Goal: Task Accomplishment & Management: Manage account settings

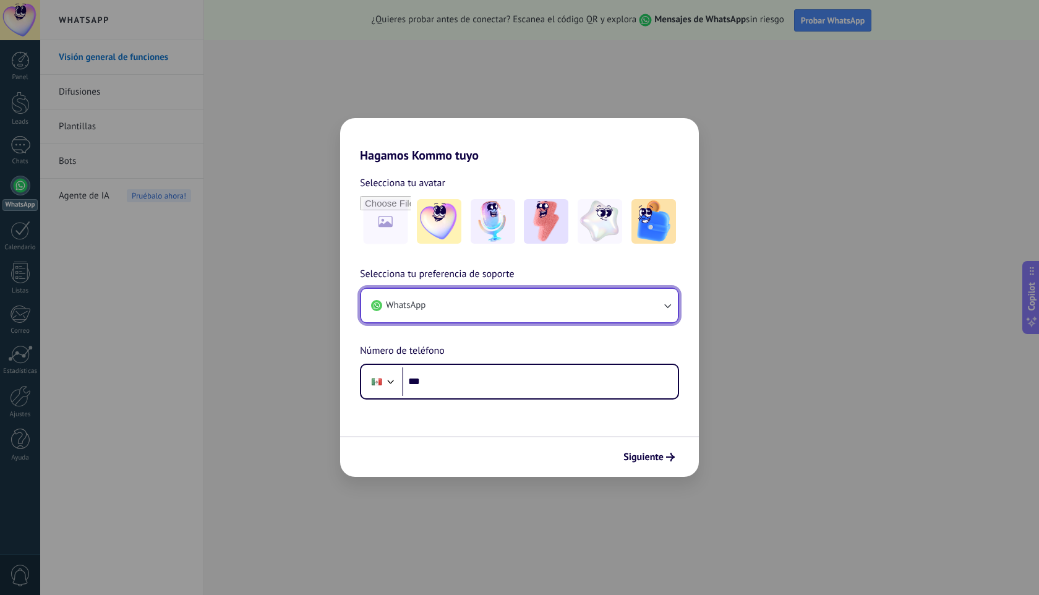
click at [504, 308] on button "WhatsApp" at bounding box center [519, 305] width 317 height 33
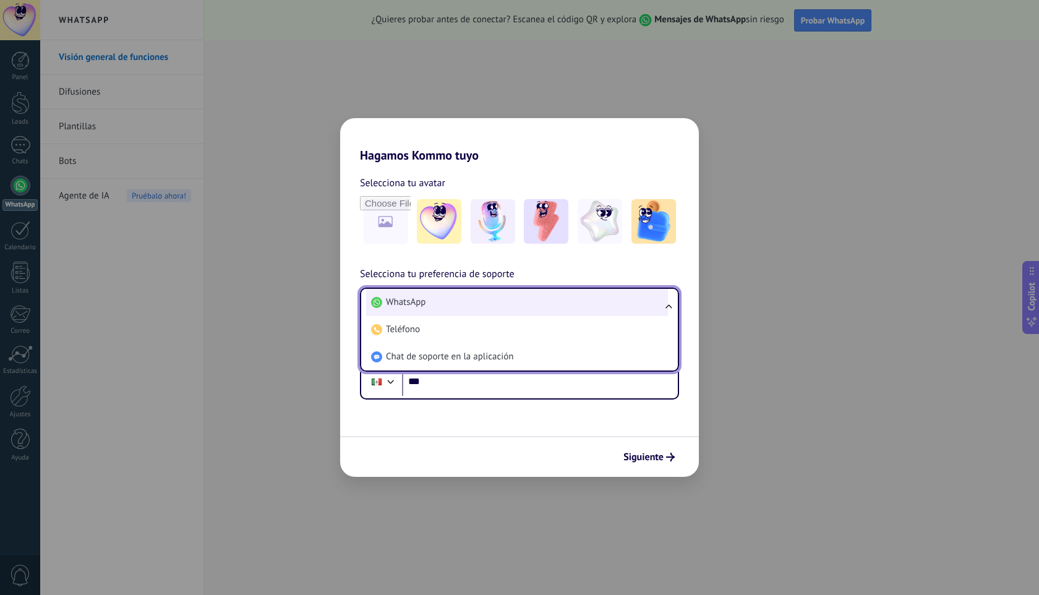
click at [511, 299] on li "WhatsApp" at bounding box center [517, 302] width 302 height 27
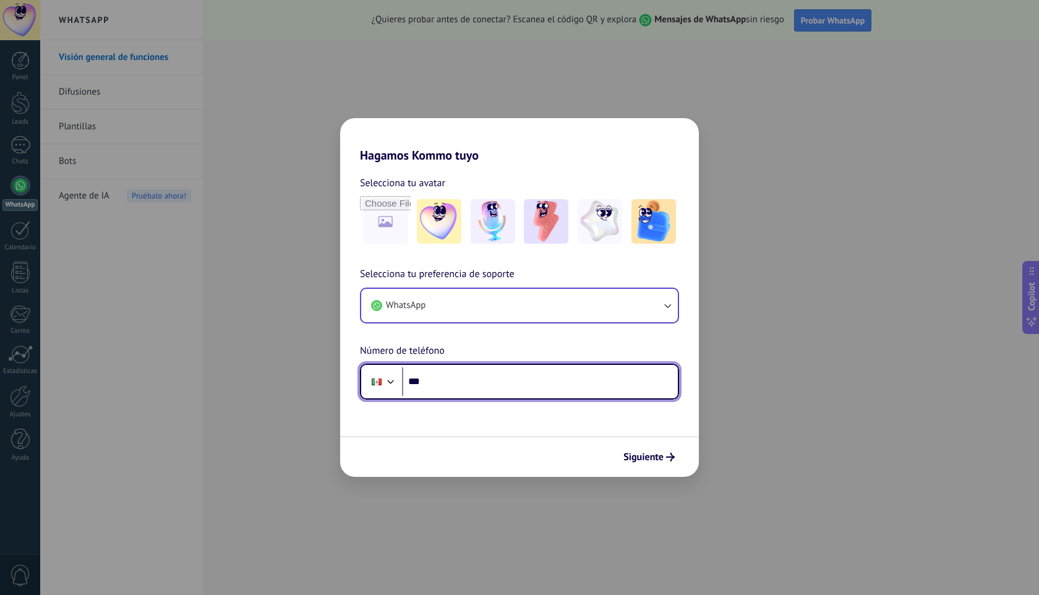
click at [509, 382] on input "***" at bounding box center [540, 381] width 276 height 28
type input "**********"
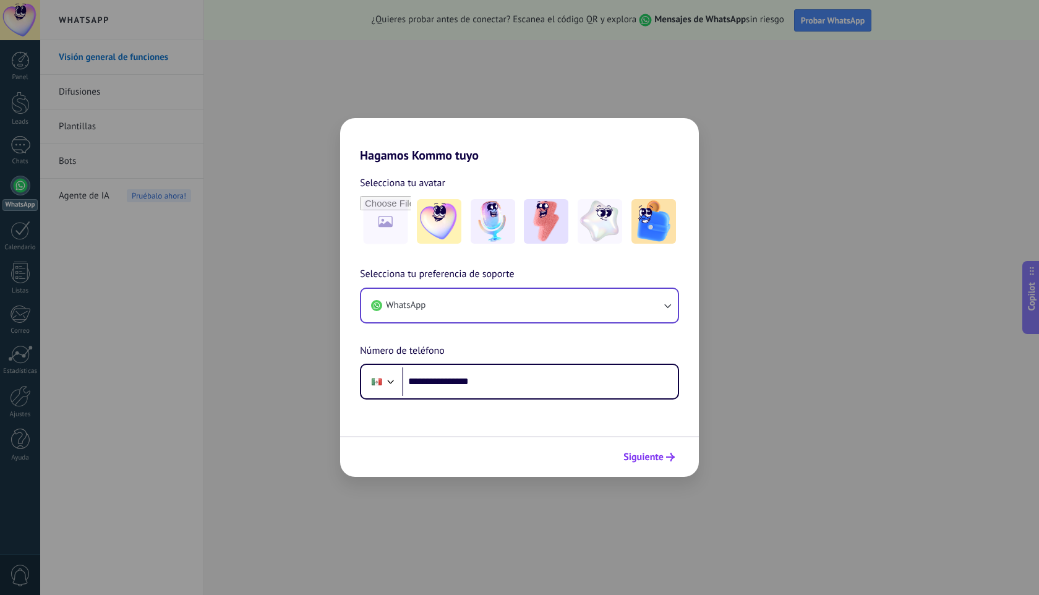
click at [655, 459] on span "Siguiente" at bounding box center [643, 457] width 40 height 9
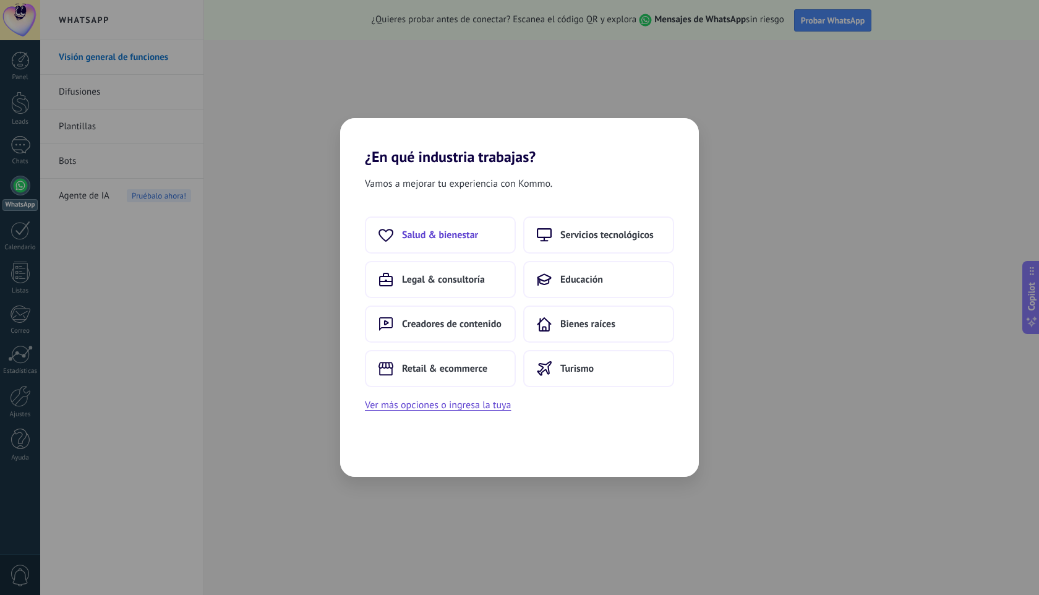
click at [430, 229] on span "Salud & bienestar" at bounding box center [440, 235] width 76 height 12
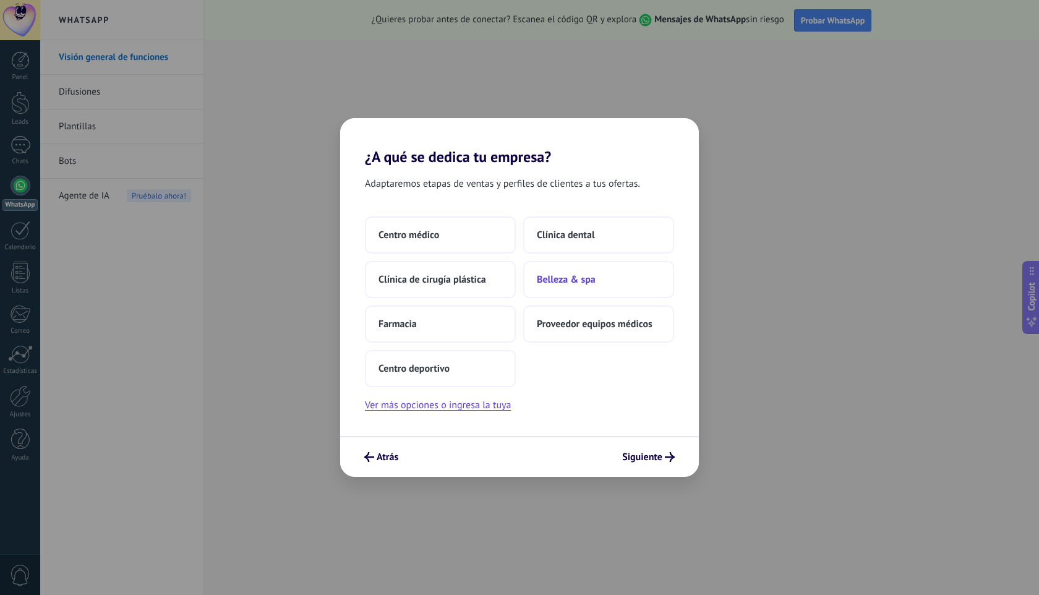
click at [574, 281] on span "Belleza & spa" at bounding box center [566, 279] width 59 height 12
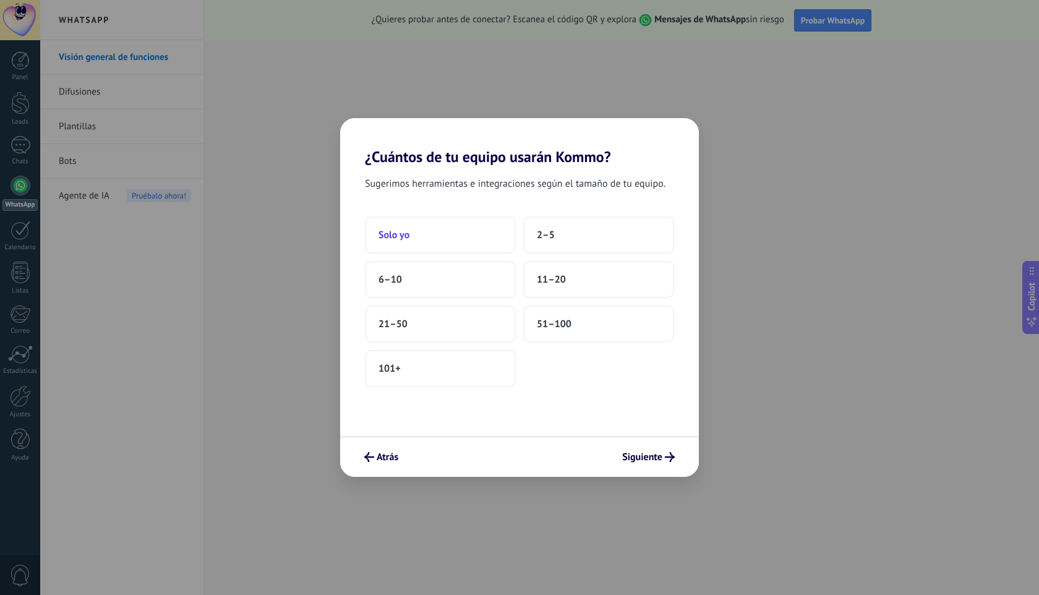
click at [412, 231] on button "Solo yo" at bounding box center [440, 234] width 151 height 37
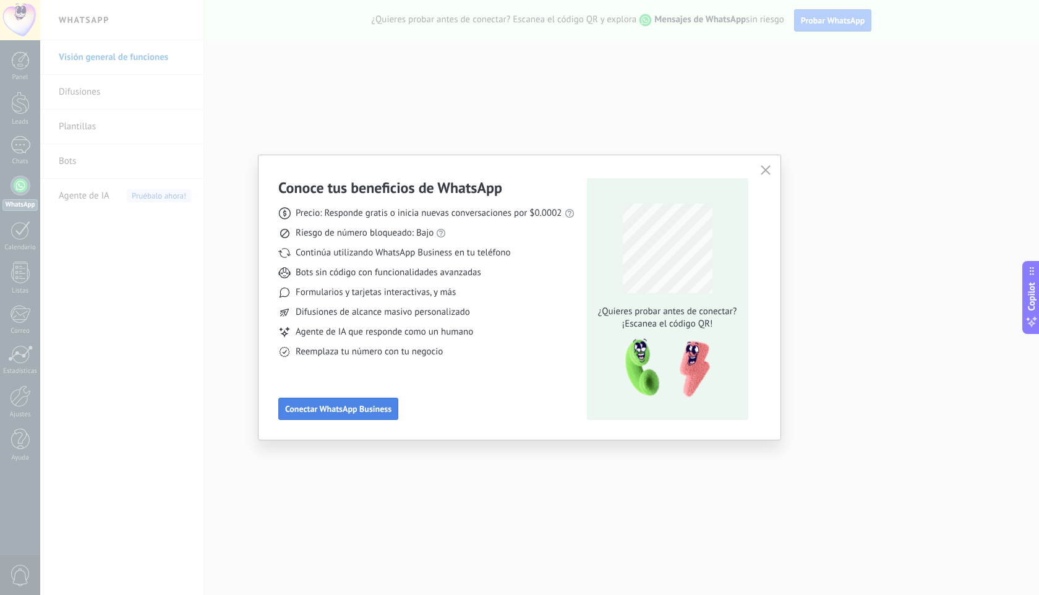
click at [315, 406] on span "Conectar WhatsApp Business" at bounding box center [338, 408] width 106 height 9
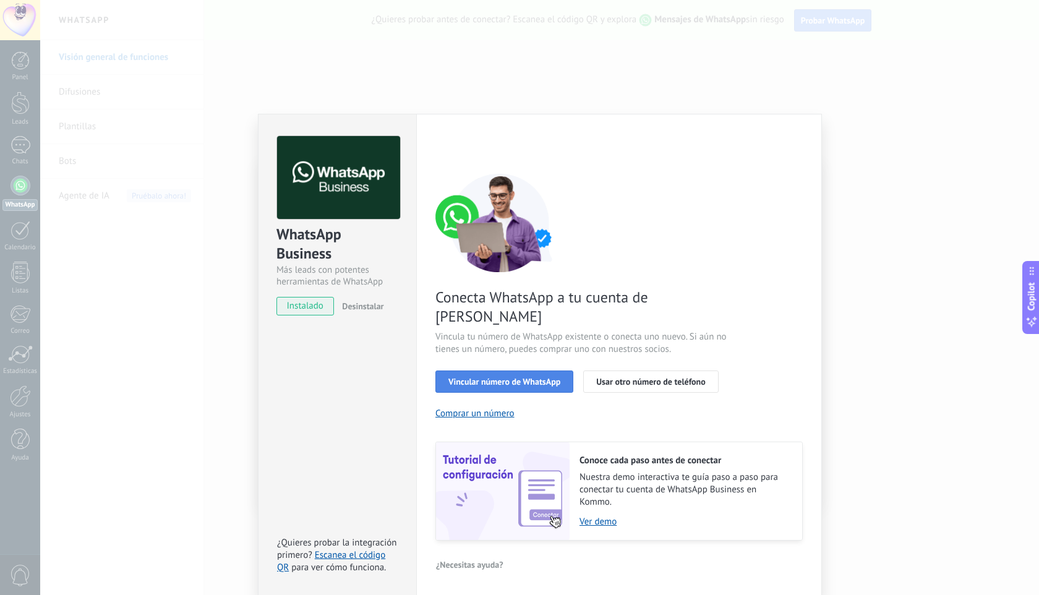
click at [489, 377] on span "Vincular número de WhatsApp" at bounding box center [504, 381] width 112 height 9
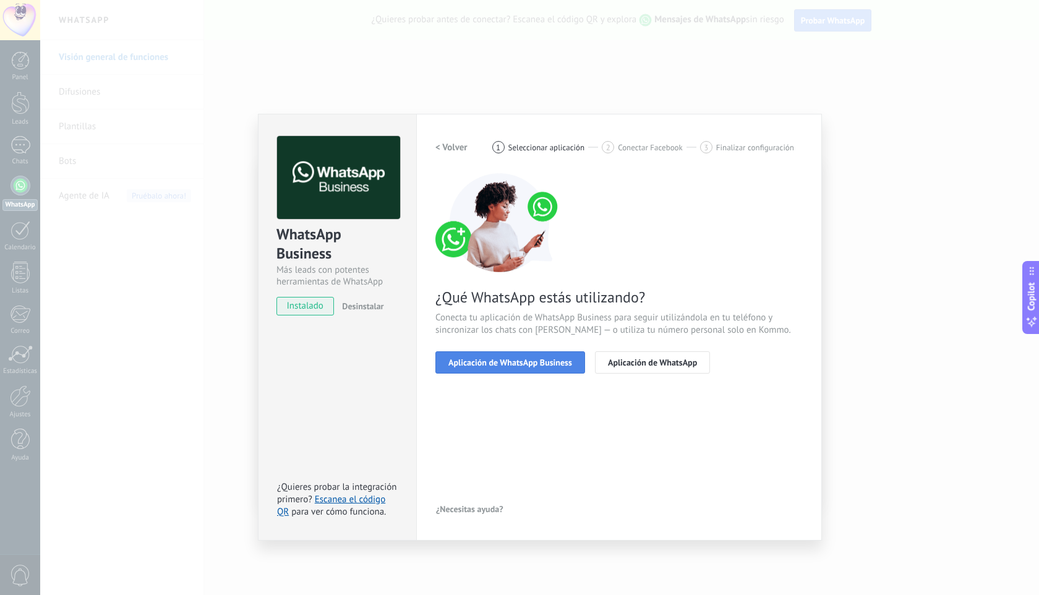
click at [526, 362] on span "Aplicación de WhatsApp Business" at bounding box center [510, 362] width 124 height 9
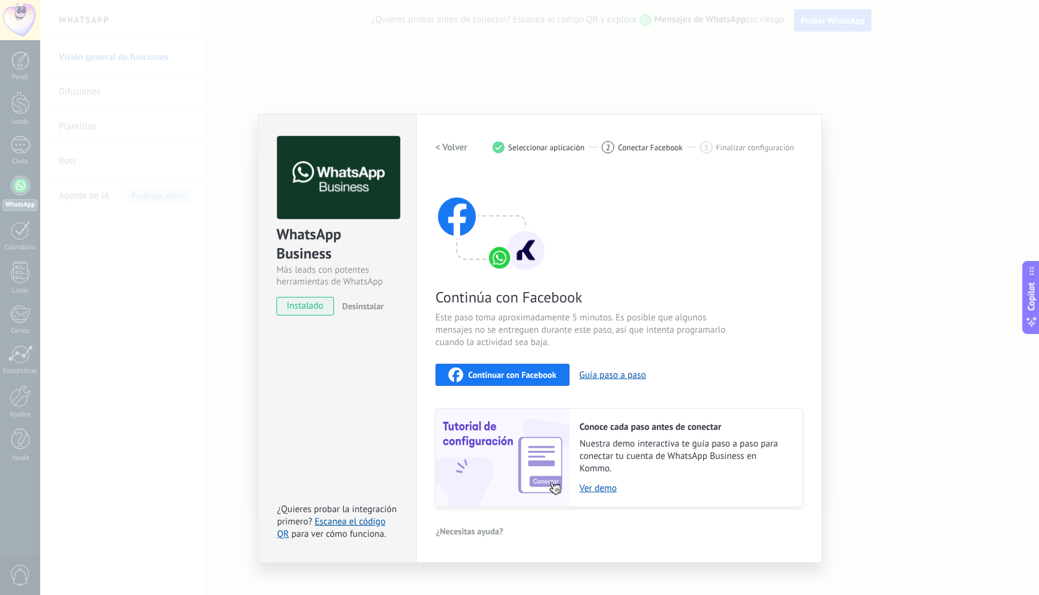
click at [916, 106] on div "WhatsApp Business Más leads con potentes herramientas de WhatsApp instalado Des…" at bounding box center [539, 297] width 998 height 595
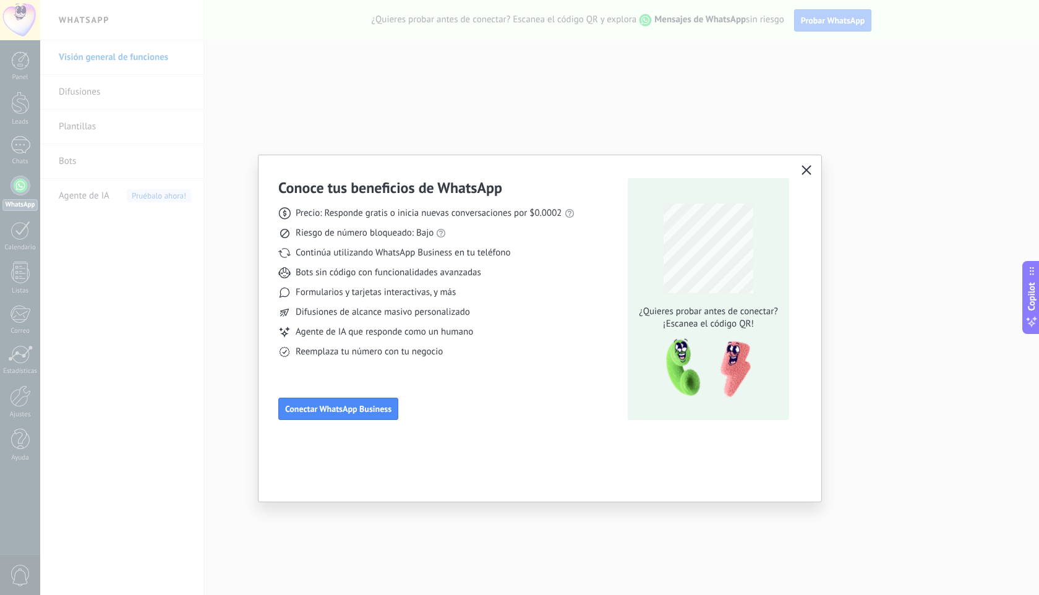
click at [351, 255] on span "Continúa utilizando WhatsApp Business en tu teléfono" at bounding box center [402, 253] width 215 height 12
click at [807, 165] on icon "button" at bounding box center [806, 170] width 10 height 10
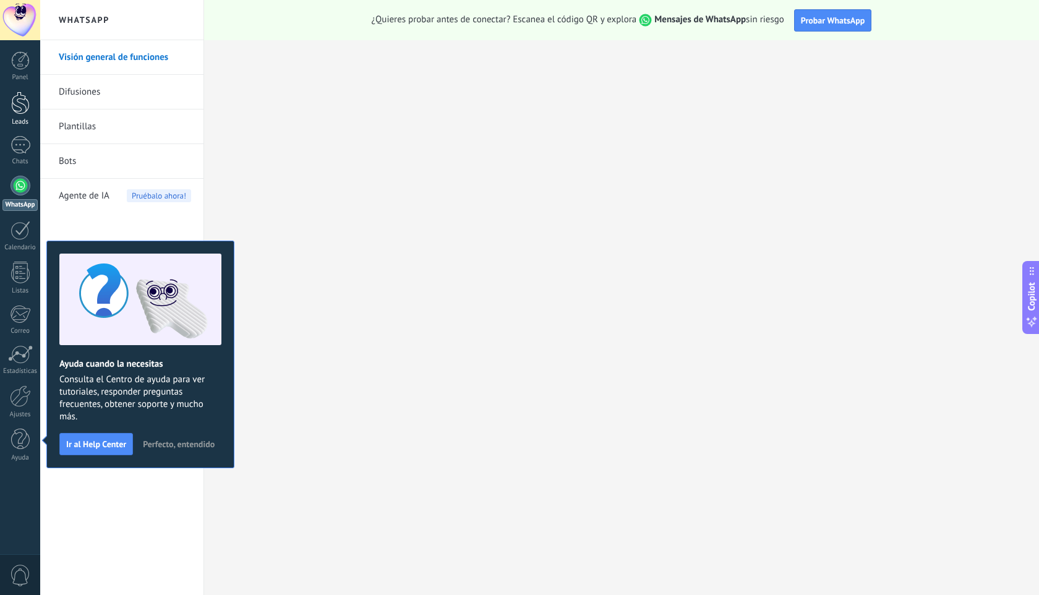
click at [20, 101] on div at bounding box center [20, 102] width 19 height 23
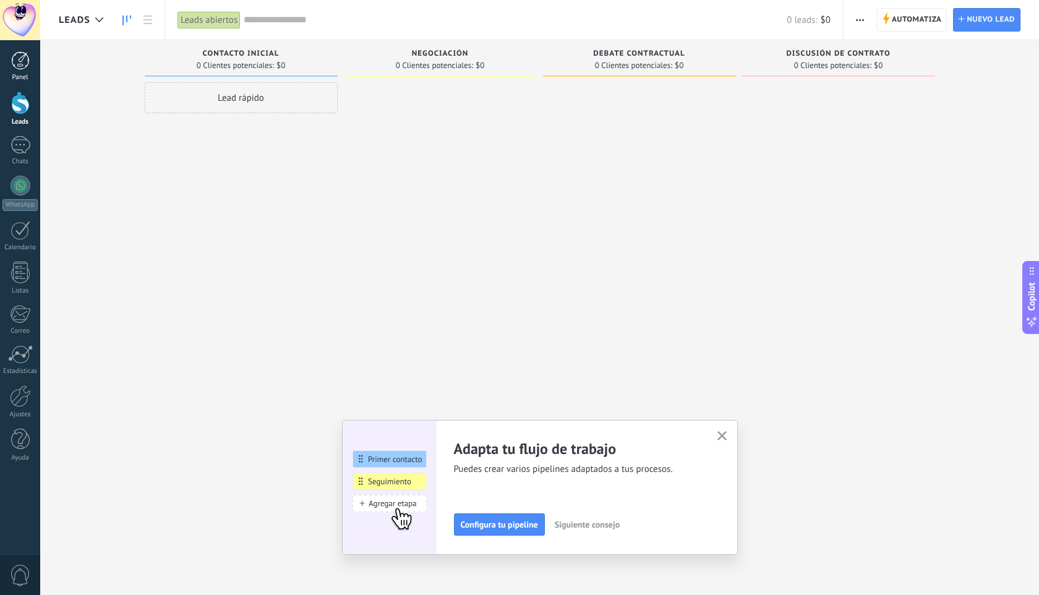
click at [24, 69] on div at bounding box center [20, 60] width 19 height 19
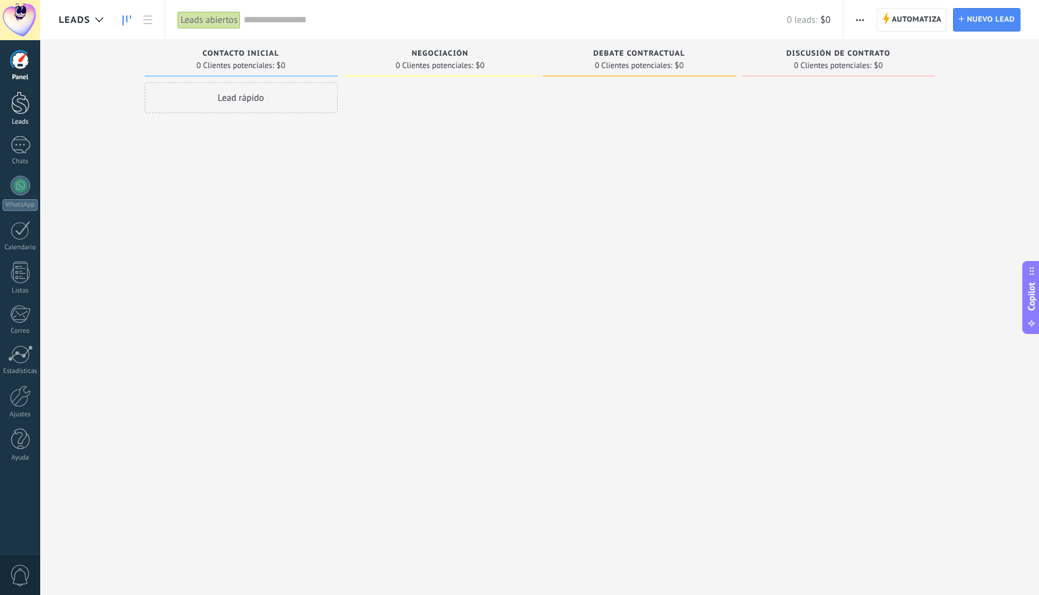
click at [30, 109] on link "Leads" at bounding box center [20, 108] width 40 height 35
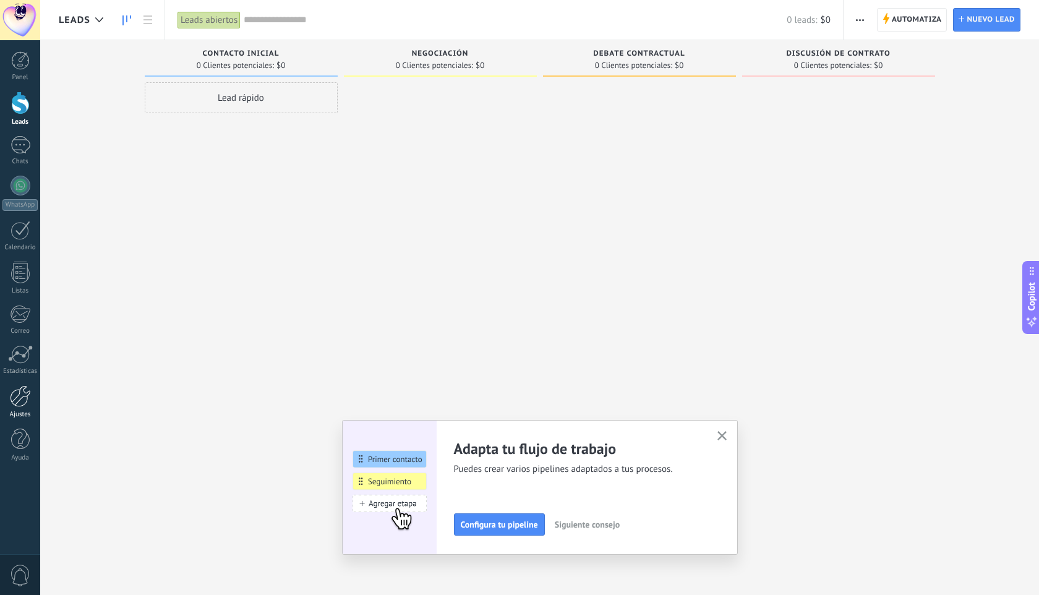
click at [17, 397] on div at bounding box center [20, 396] width 21 height 22
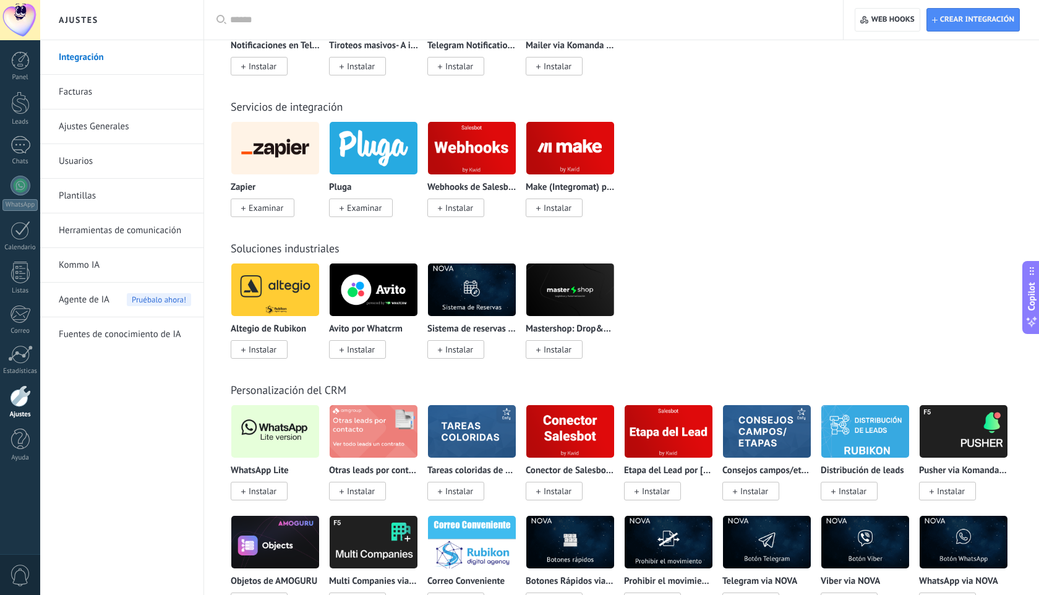
scroll to position [2021, 0]
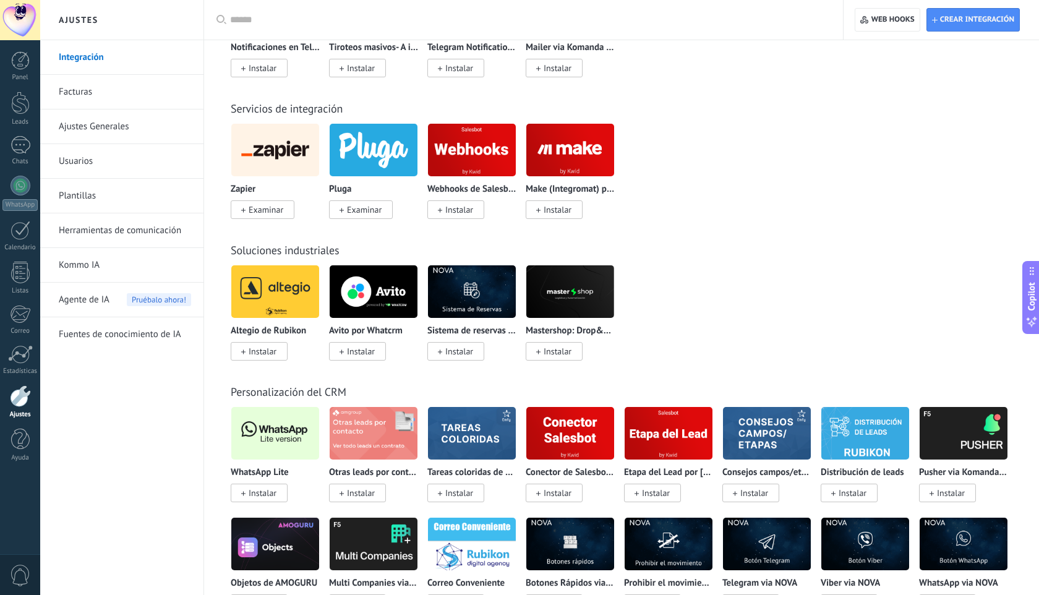
click at [260, 498] on span "Instalar" at bounding box center [263, 492] width 28 height 11
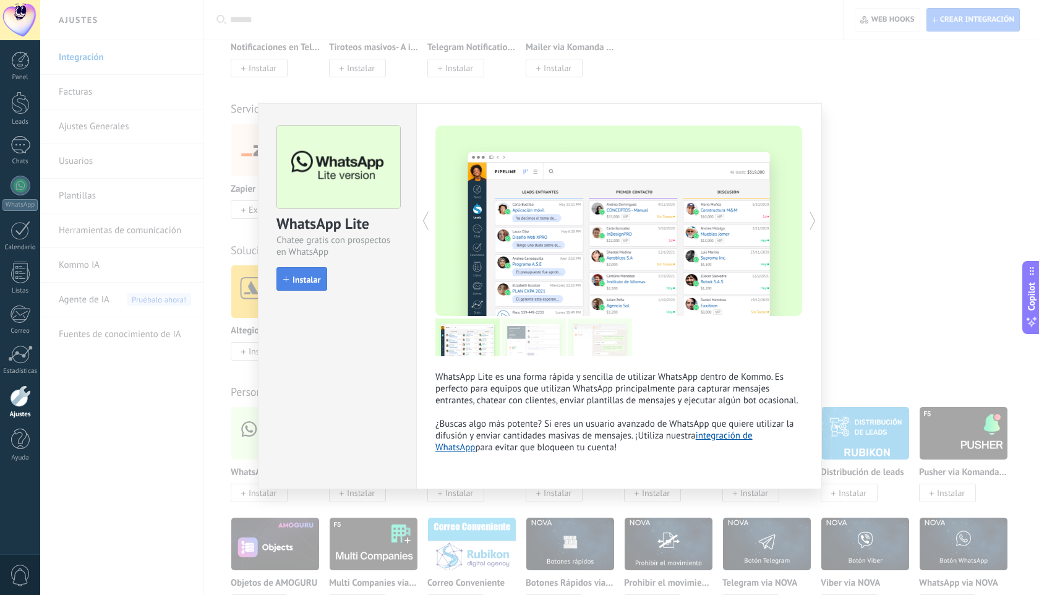
click at [301, 279] on span "Instalar" at bounding box center [306, 279] width 28 height 9
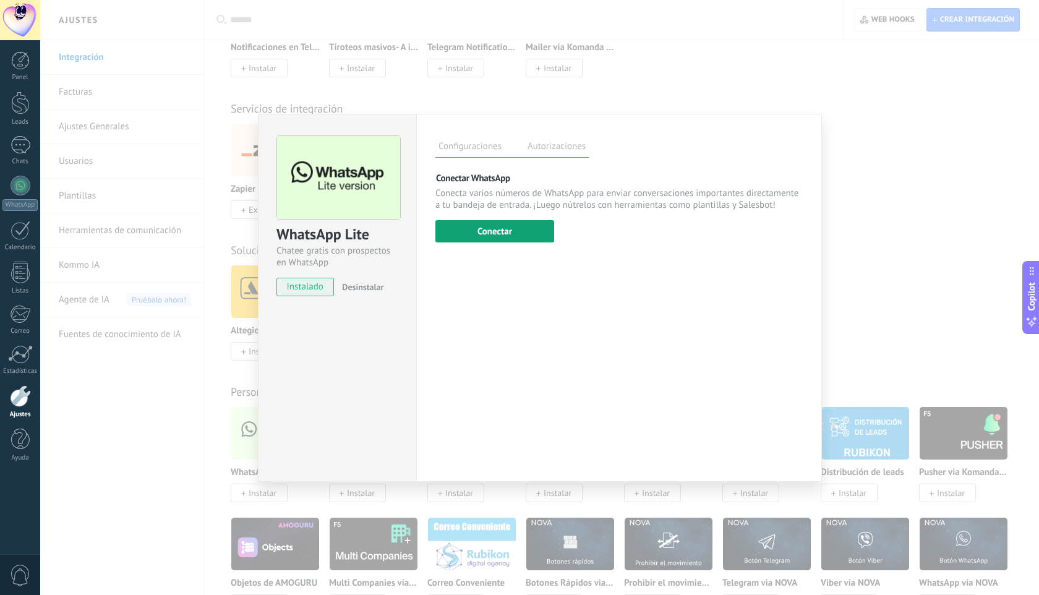
click at [506, 227] on button "Conectar" at bounding box center [494, 231] width 119 height 22
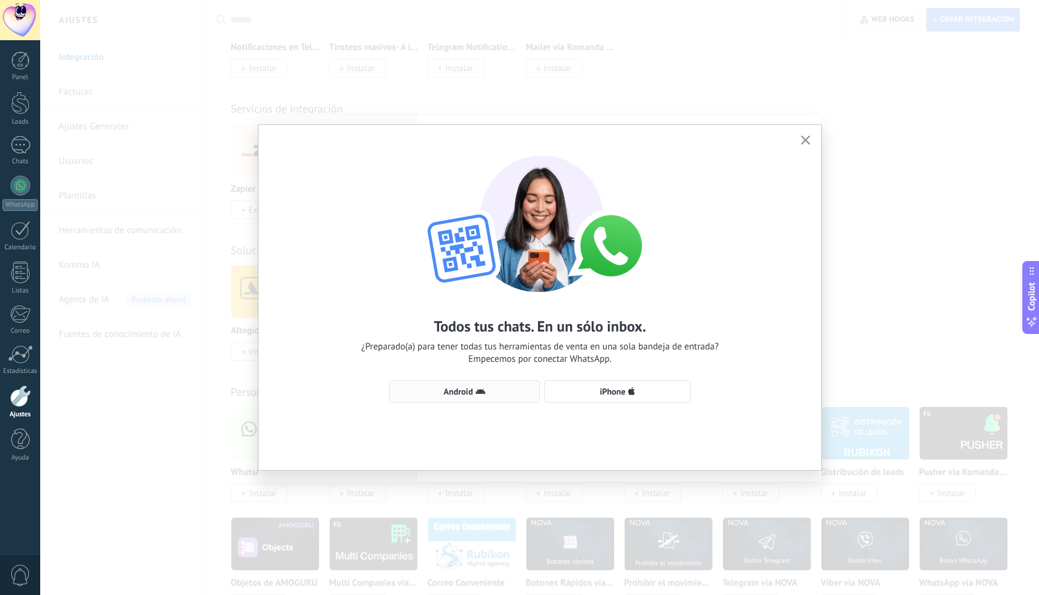
click at [474, 383] on button "Android" at bounding box center [464, 391] width 151 height 22
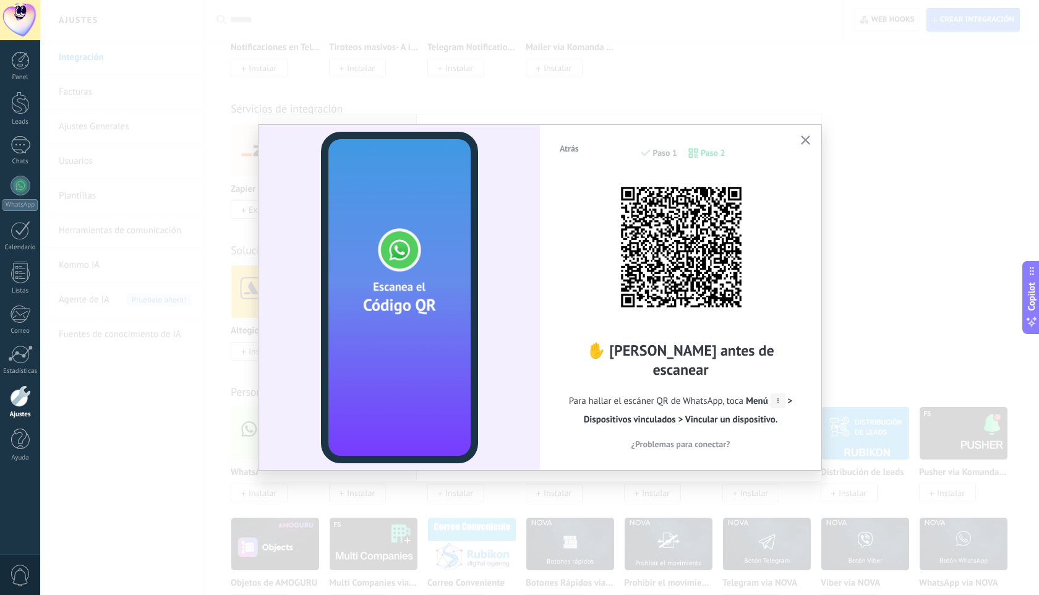
click at [608, 360] on h2 "✋ [PERSON_NAME] antes de escanear" at bounding box center [680, 360] width 244 height 38
click at [781, 393] on icon at bounding box center [777, 400] width 15 height 15
click at [791, 395] on span "Menú > Dispositivos vinculados > Vincular un dispositivo." at bounding box center [688, 410] width 209 height 30
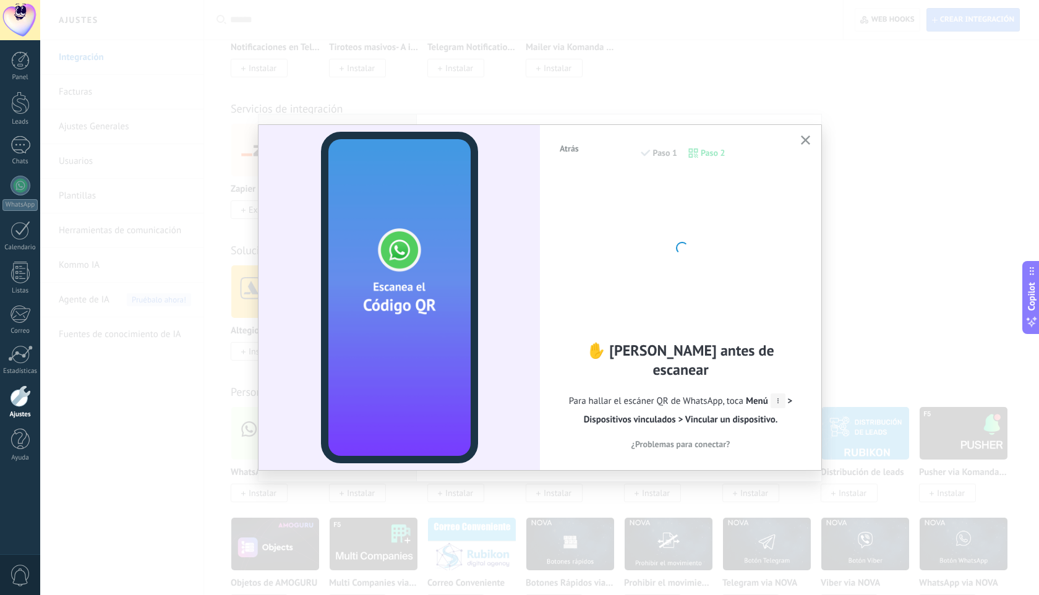
click at [801, 138] on icon "button" at bounding box center [805, 139] width 9 height 9
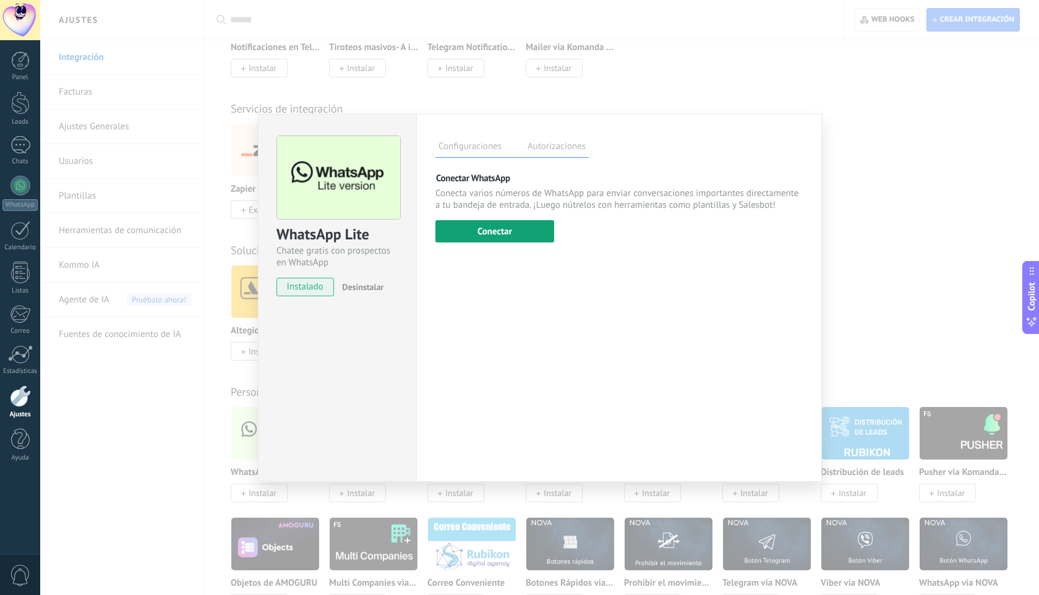
click at [517, 229] on button "Conectar" at bounding box center [494, 231] width 119 height 22
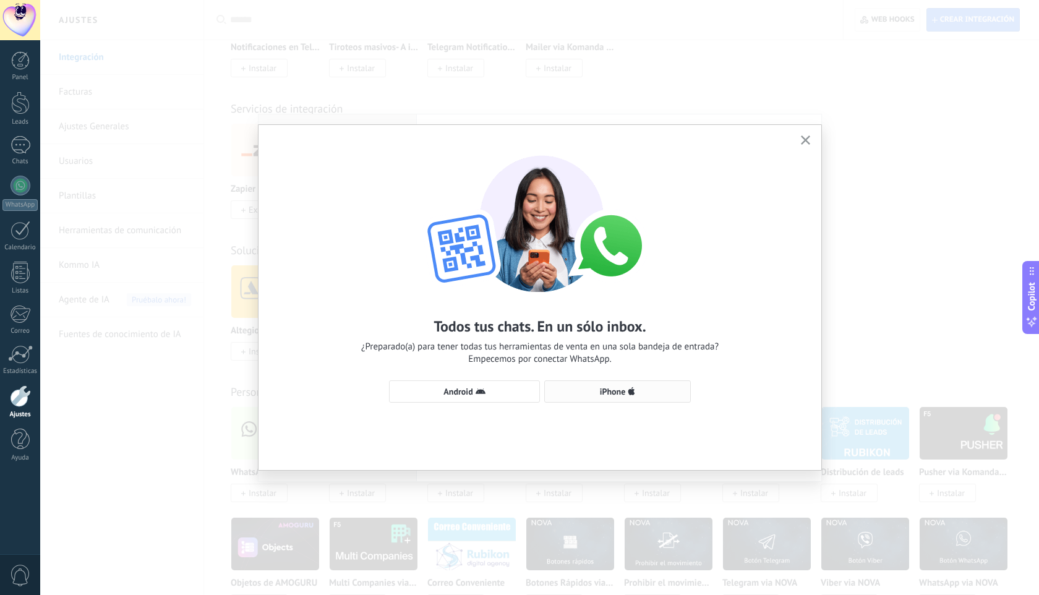
click at [621, 389] on span "iPhone" at bounding box center [613, 391] width 26 height 9
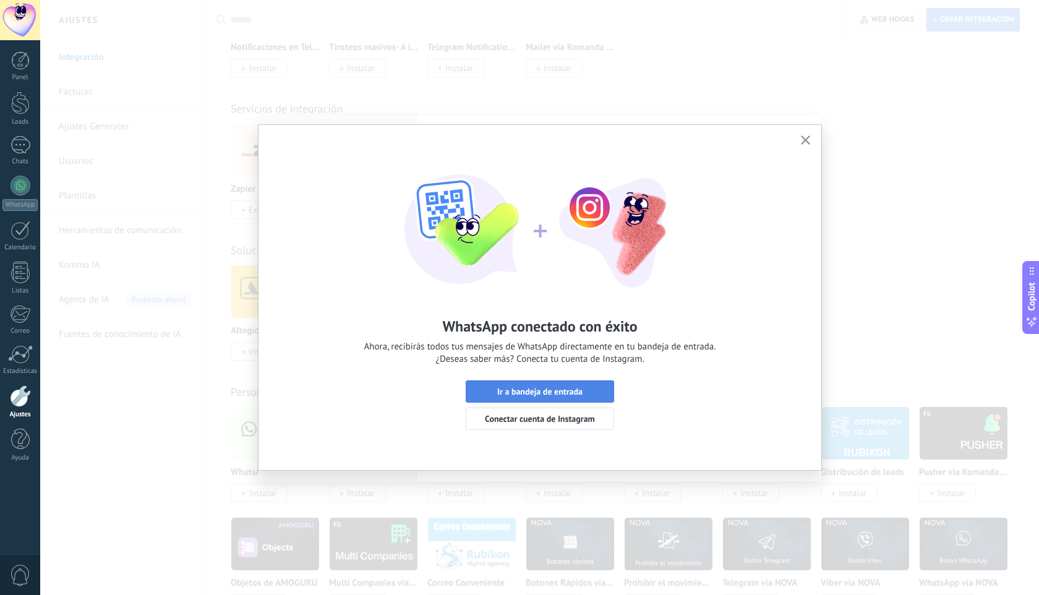
click at [510, 393] on span "Ir a bandeja de entrada" at bounding box center [539, 391] width 85 height 9
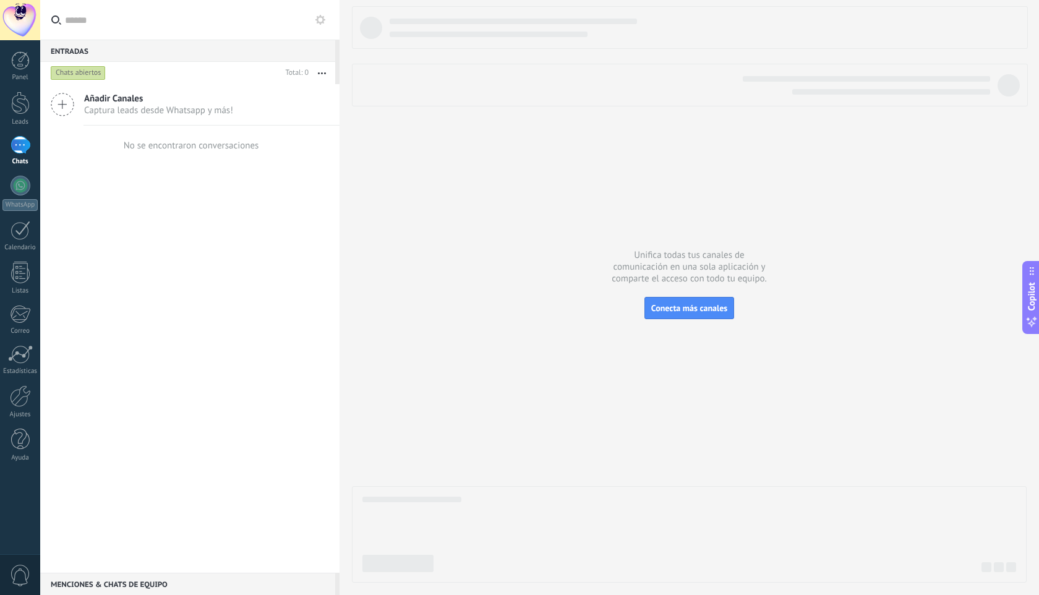
click at [282, 345] on div "Añadir Canales Captura leads desde Whatsapp y más! No se encontraron conversaci…" at bounding box center [189, 328] width 299 height 488
click at [19, 110] on div at bounding box center [20, 102] width 19 height 23
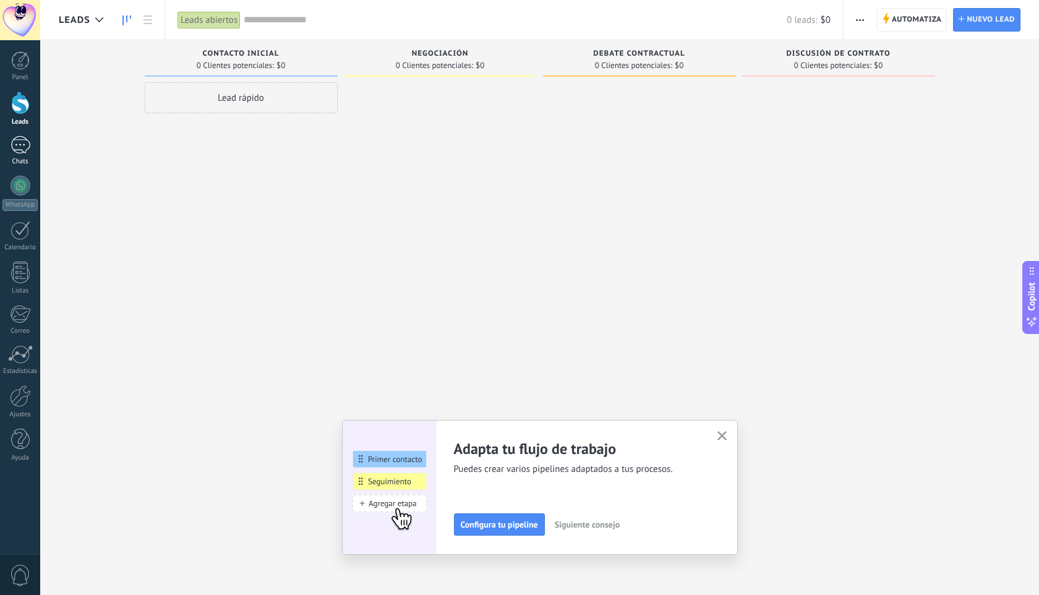
click at [20, 142] on div at bounding box center [21, 145] width 20 height 18
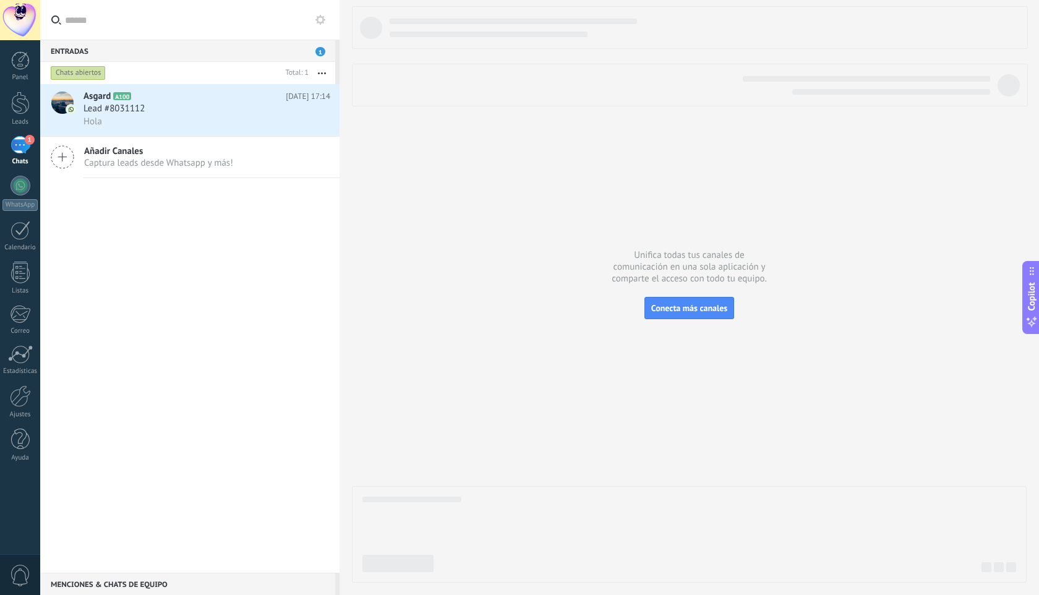
click at [20, 142] on div "1" at bounding box center [21, 145] width 20 height 18
click at [17, 401] on div at bounding box center [20, 396] width 21 height 22
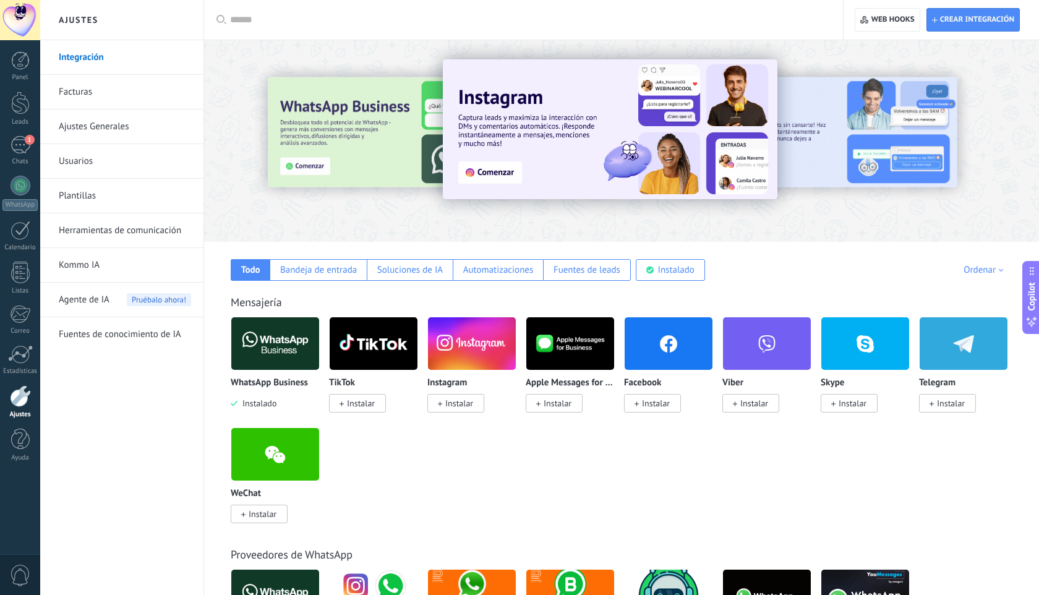
click at [467, 401] on span "Instalar" at bounding box center [459, 402] width 28 height 11
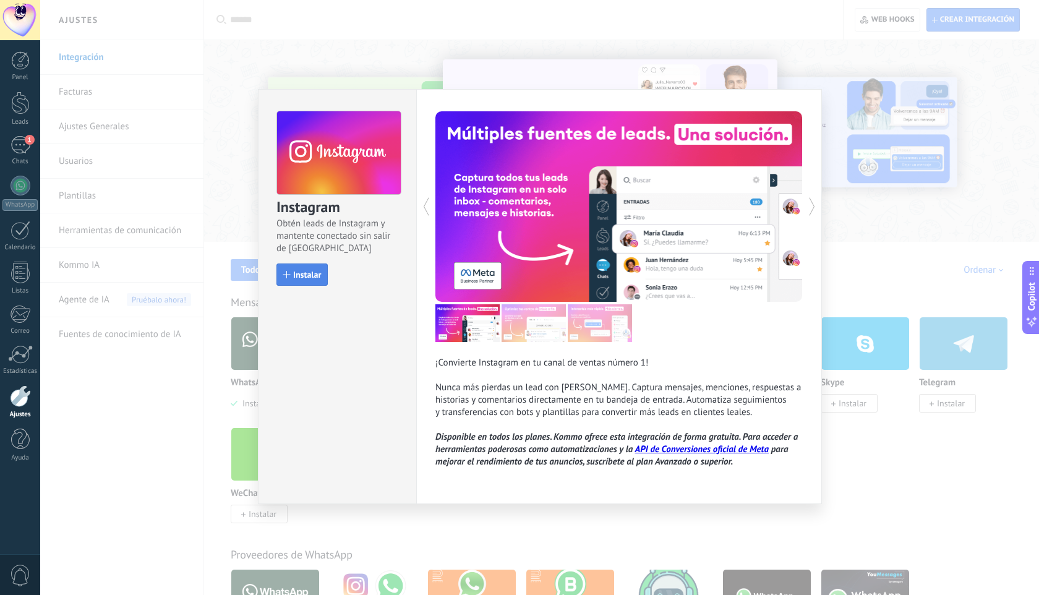
click at [310, 274] on span "Instalar" at bounding box center [307, 274] width 28 height 9
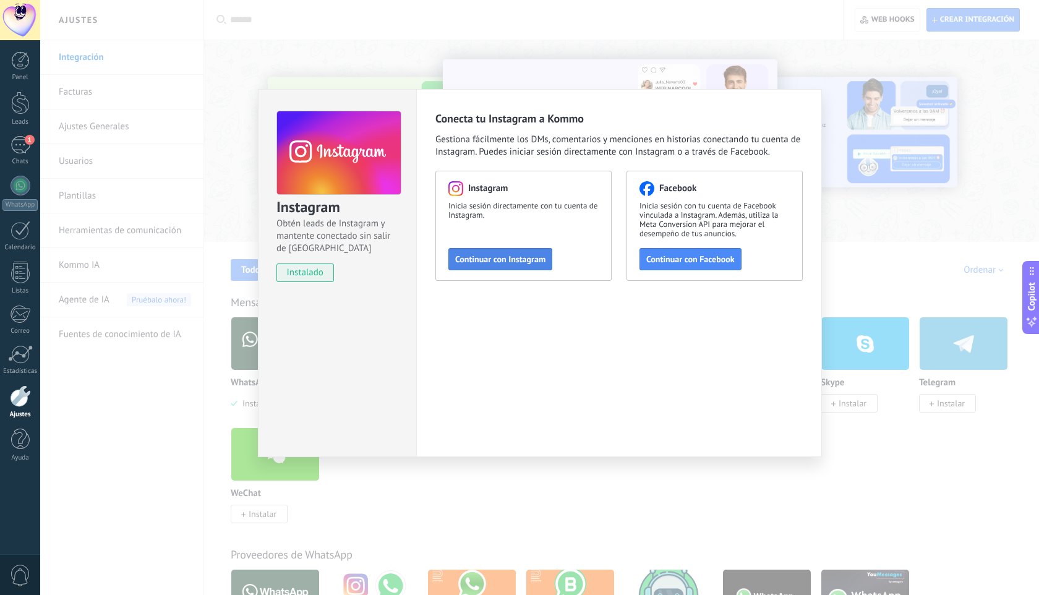
click at [498, 263] on span "Continuar con Instagram" at bounding box center [500, 259] width 90 height 9
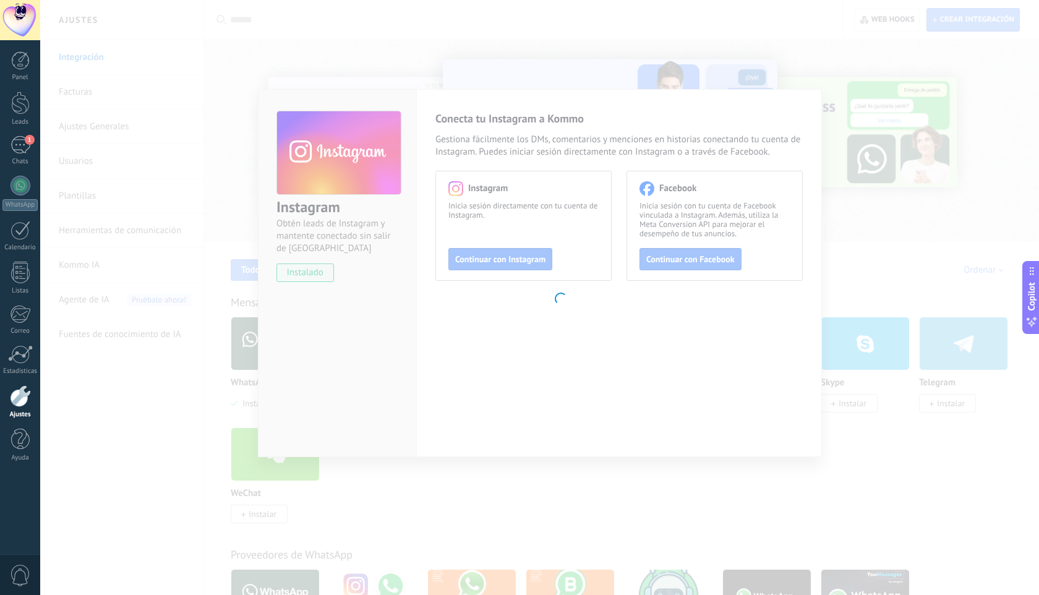
click at [743, 308] on body ".abccls-1,.abccls-2{fill-rule:evenodd}.abccls-2{fill:#fff} .abfcls-1{fill:none}…" at bounding box center [519, 297] width 1039 height 595
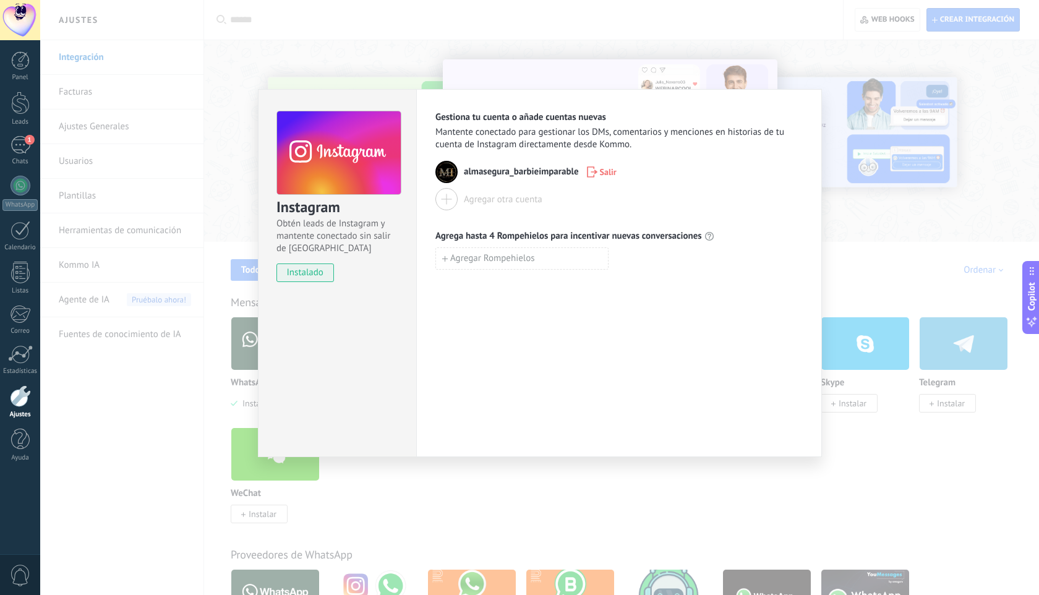
click at [460, 197] on button "Agregar otra cuenta" at bounding box center [488, 199] width 107 height 22
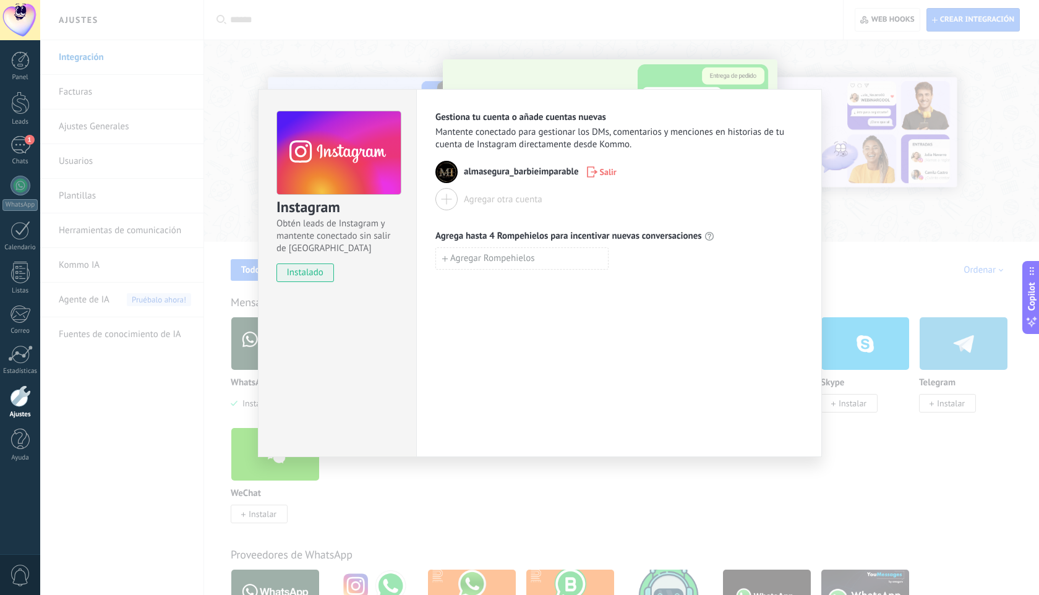
click at [534, 177] on span "almasegura_barbieimparable" at bounding box center [521, 172] width 115 height 12
click at [601, 171] on span "Salir" at bounding box center [608, 172] width 17 height 9
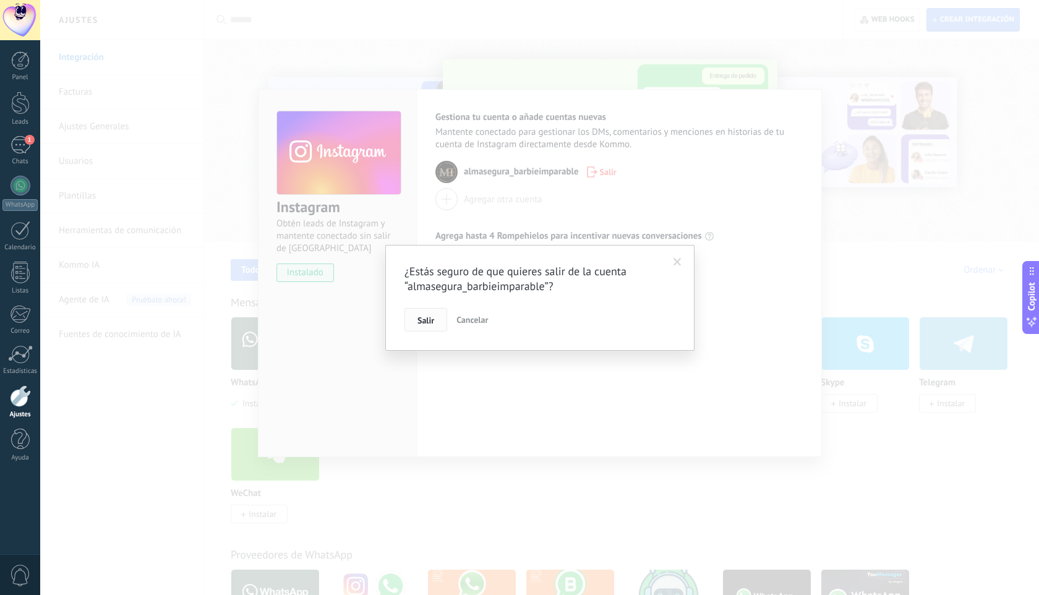
click at [426, 320] on span "Salir" at bounding box center [425, 320] width 17 height 9
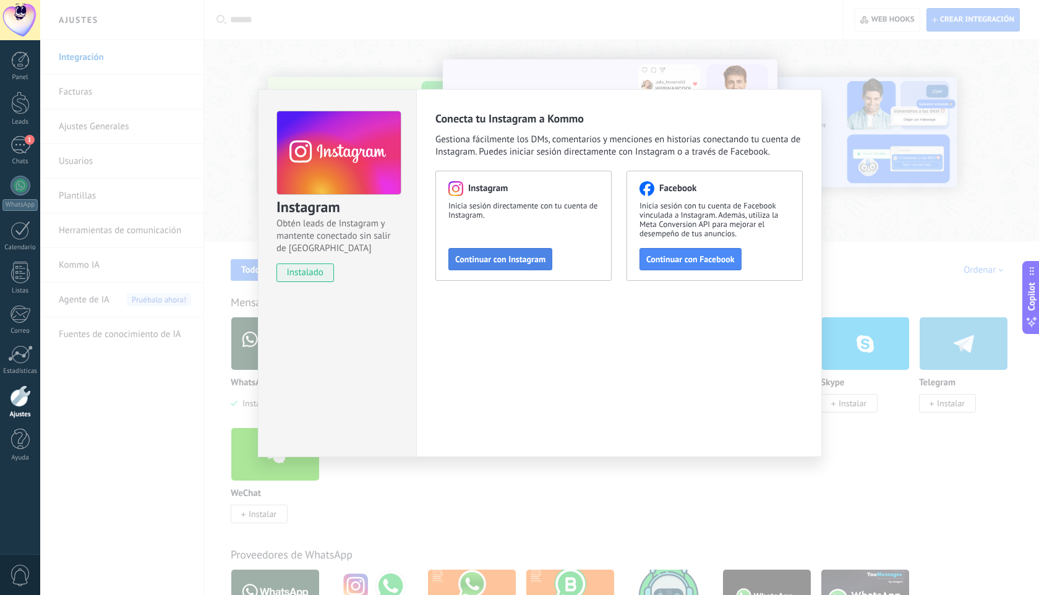
click at [511, 260] on span "Continuar con Instagram" at bounding box center [500, 259] width 90 height 9
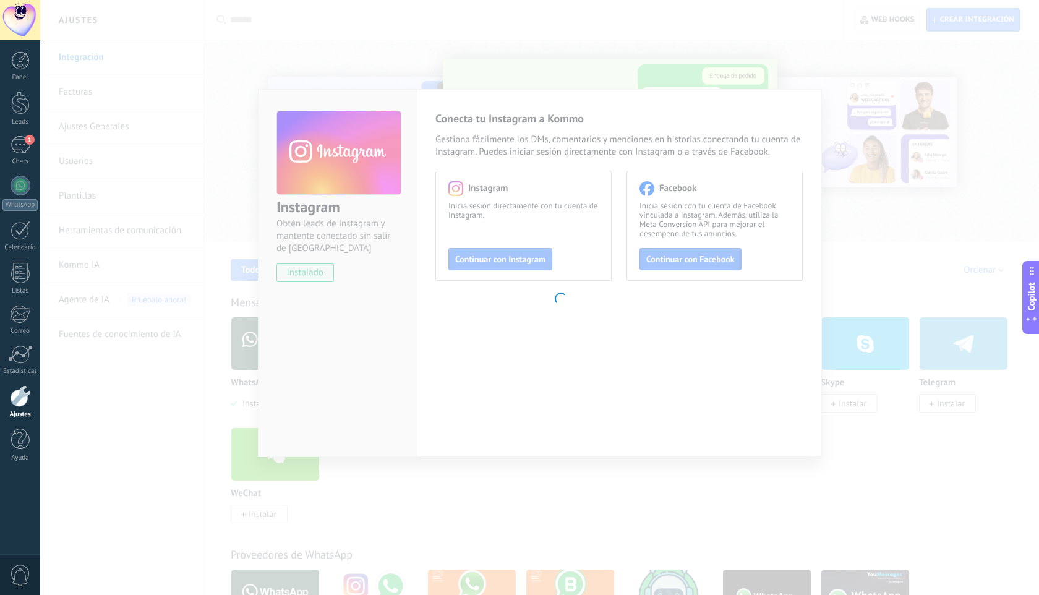
click at [569, 85] on body ".abccls-1,.abccls-2{fill-rule:evenodd}.abccls-2{fill:#fff} .abfcls-1{fill:none}…" at bounding box center [519, 297] width 1039 height 595
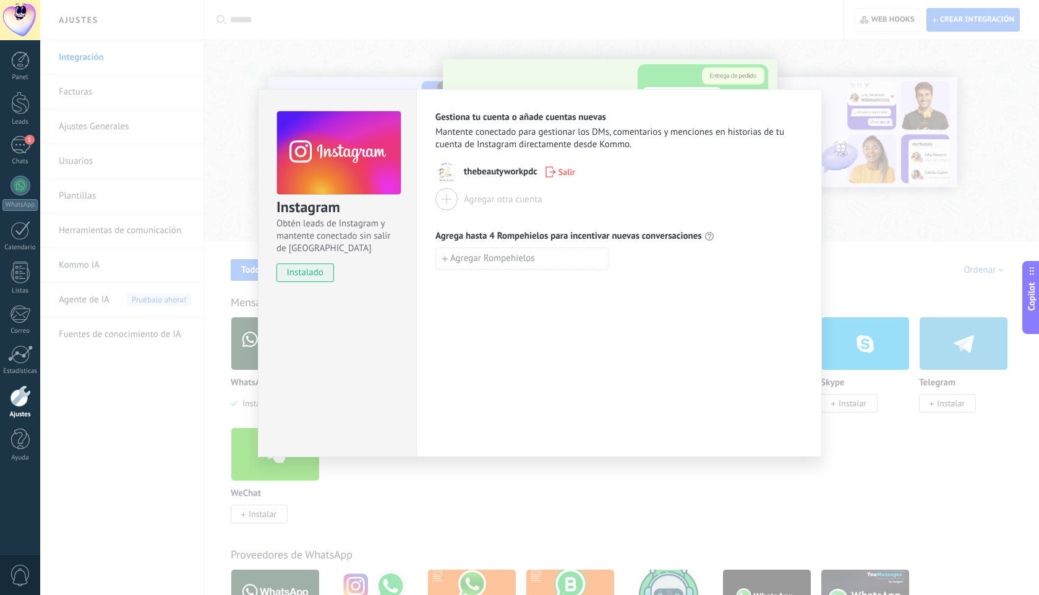
click at [879, 231] on div "Instagram Obtén leads de Instagram y mantente conectado sin salir de Kommo inst…" at bounding box center [539, 297] width 998 height 595
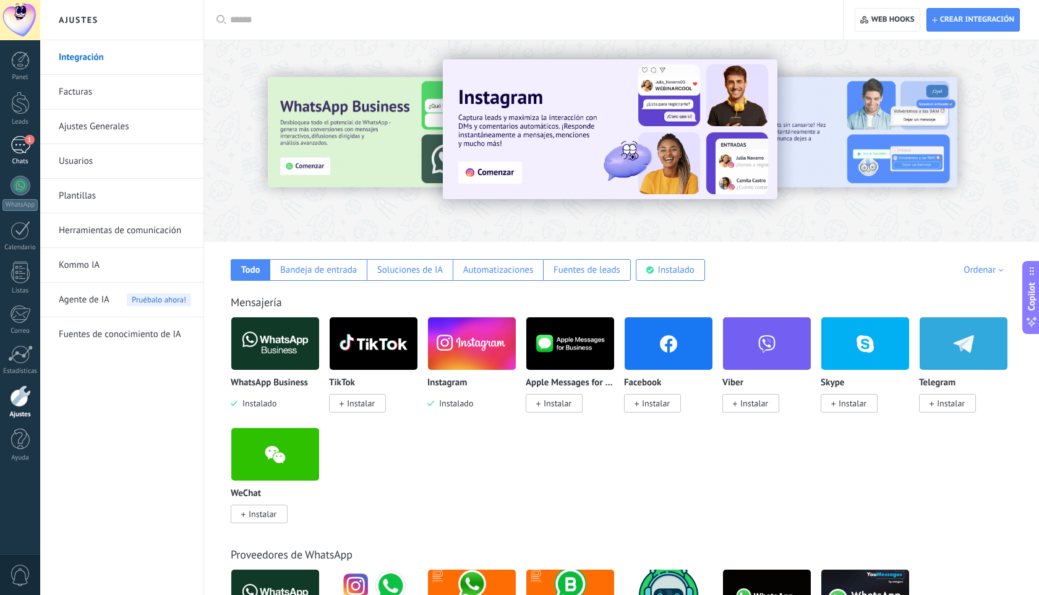
click at [27, 140] on span "1" at bounding box center [30, 140] width 10 height 10
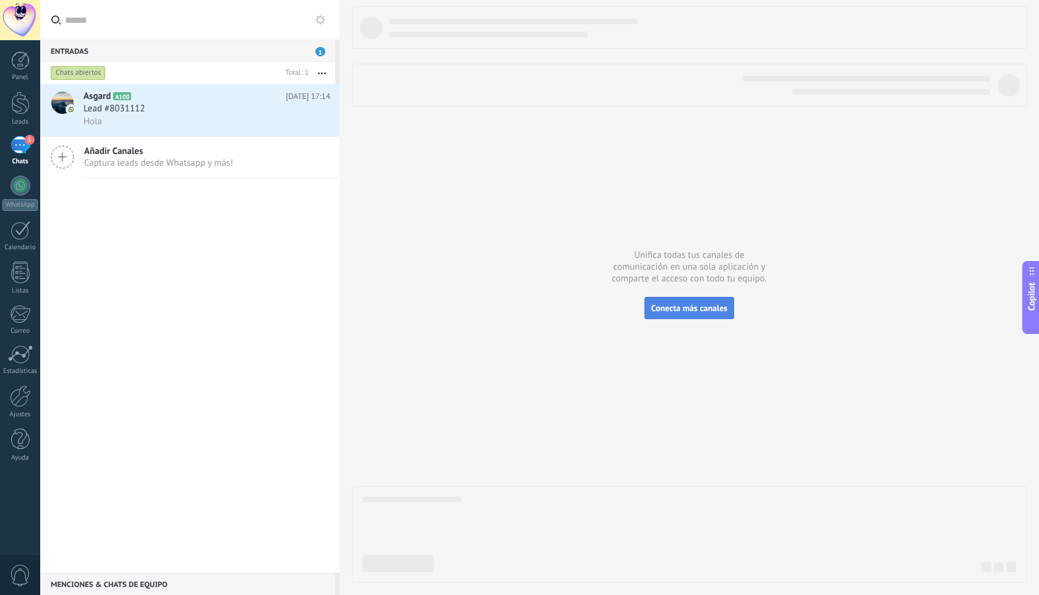
click at [707, 314] on button "Conecta más canales" at bounding box center [689, 308] width 90 height 22
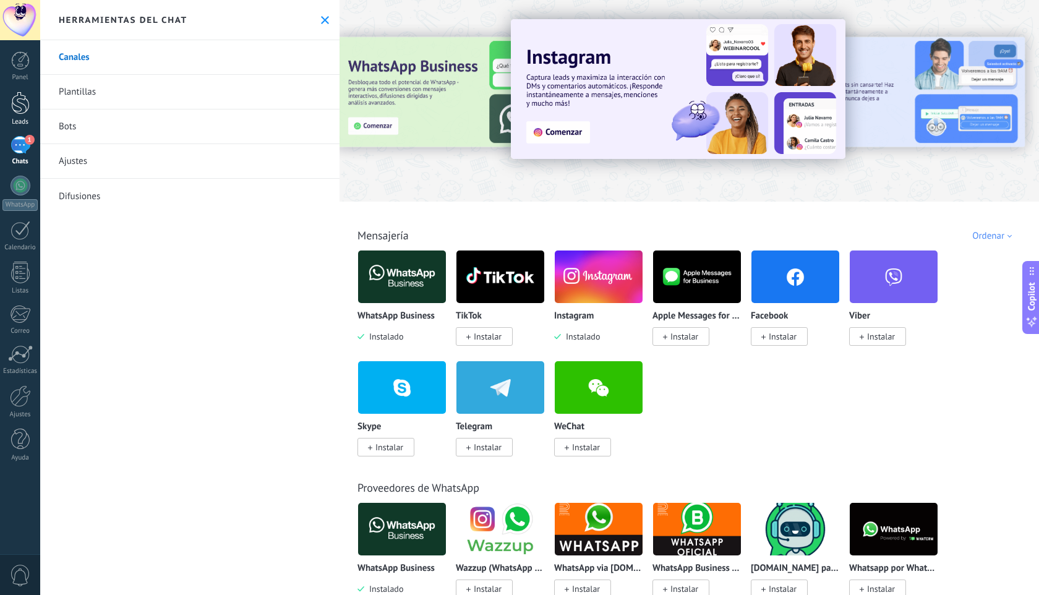
click at [16, 113] on div at bounding box center [20, 102] width 19 height 23
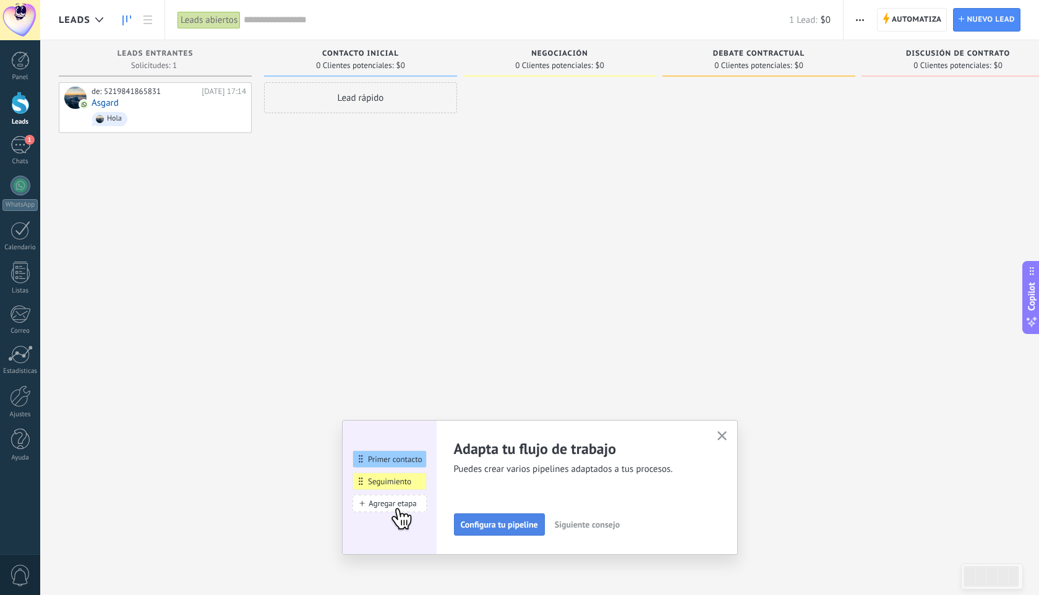
click at [497, 520] on span "Configura tu pipeline" at bounding box center [499, 524] width 77 height 9
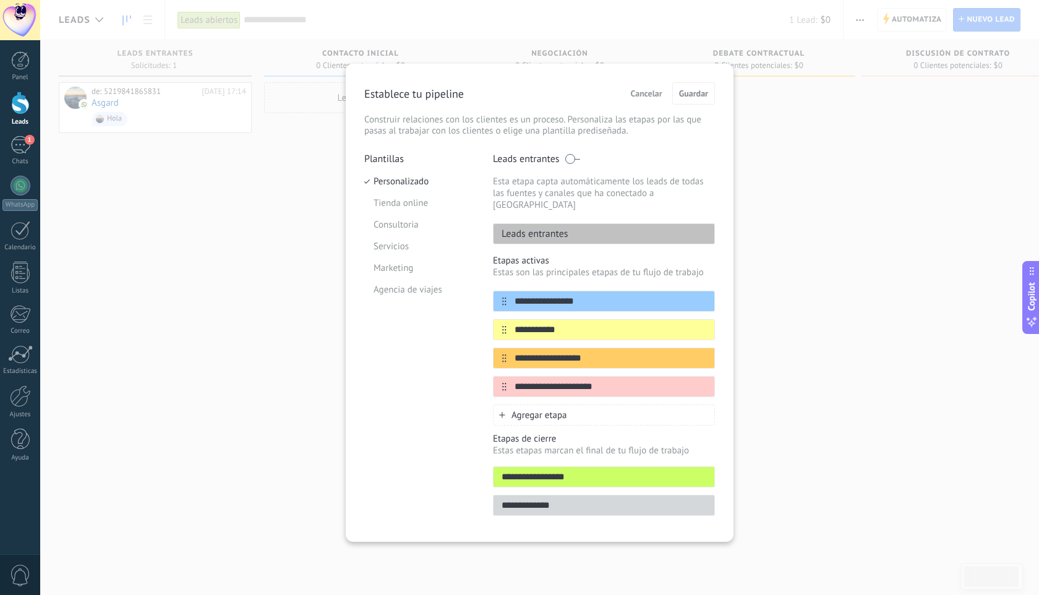
click at [279, 327] on div "**********" at bounding box center [539, 297] width 998 height 595
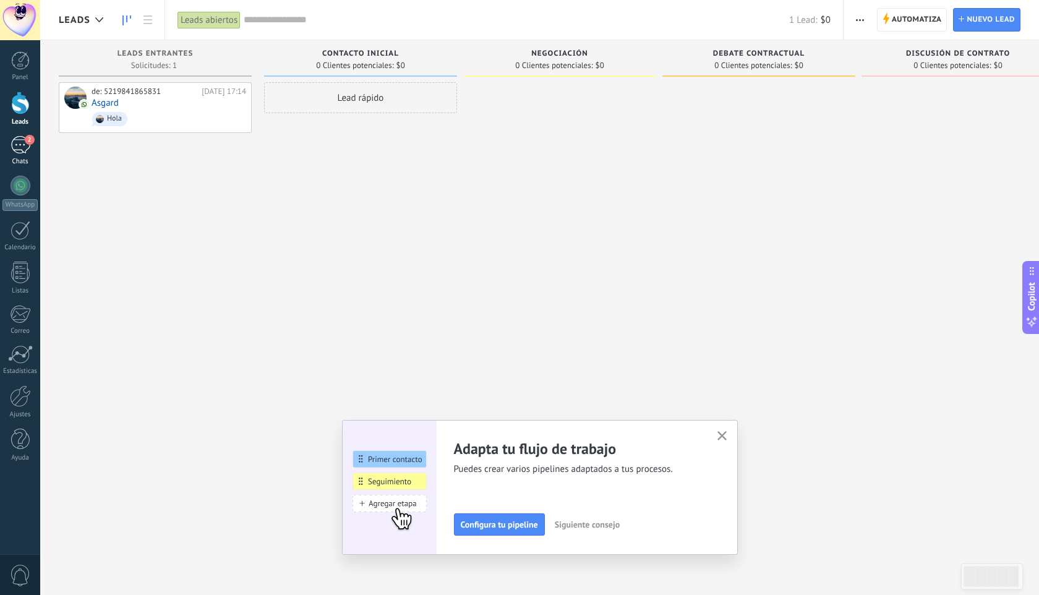
click at [15, 140] on div "2" at bounding box center [21, 145] width 20 height 18
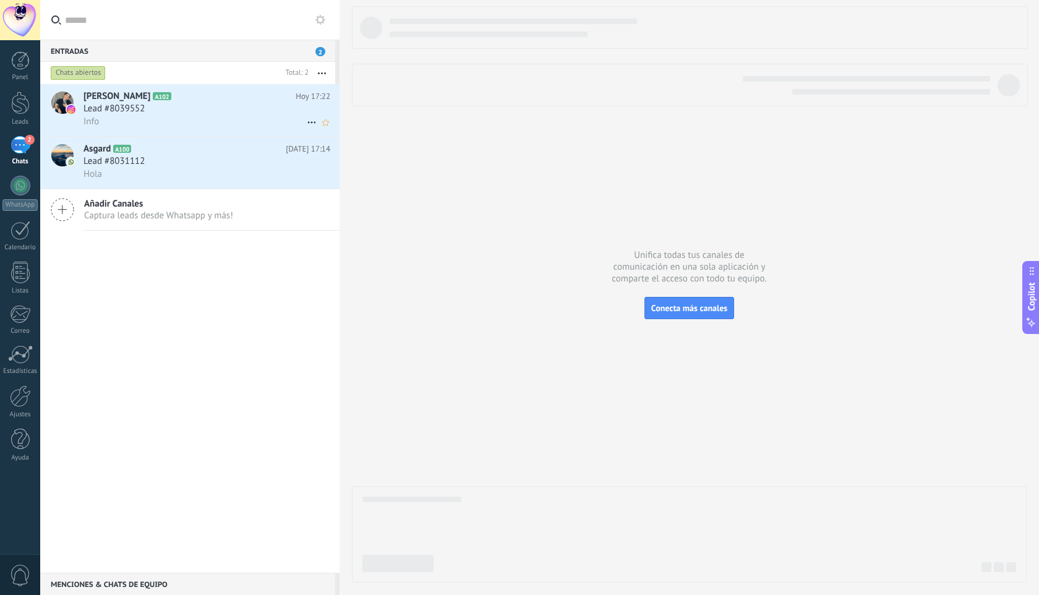
click at [171, 119] on div "Info" at bounding box center [206, 121] width 247 height 13
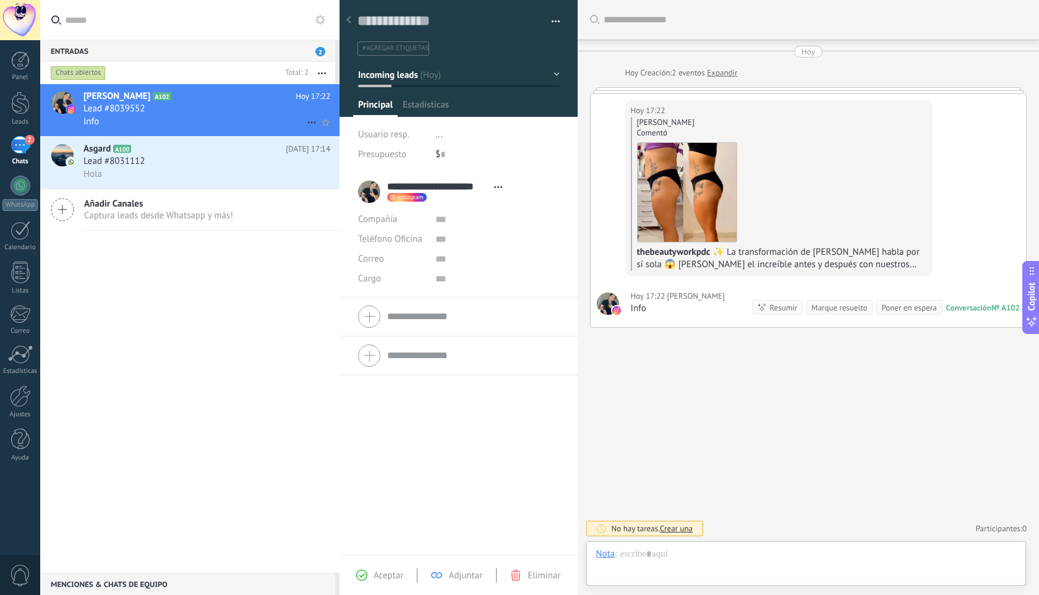
scroll to position [19, 0]
click at [15, 51] on div at bounding box center [20, 60] width 19 height 19
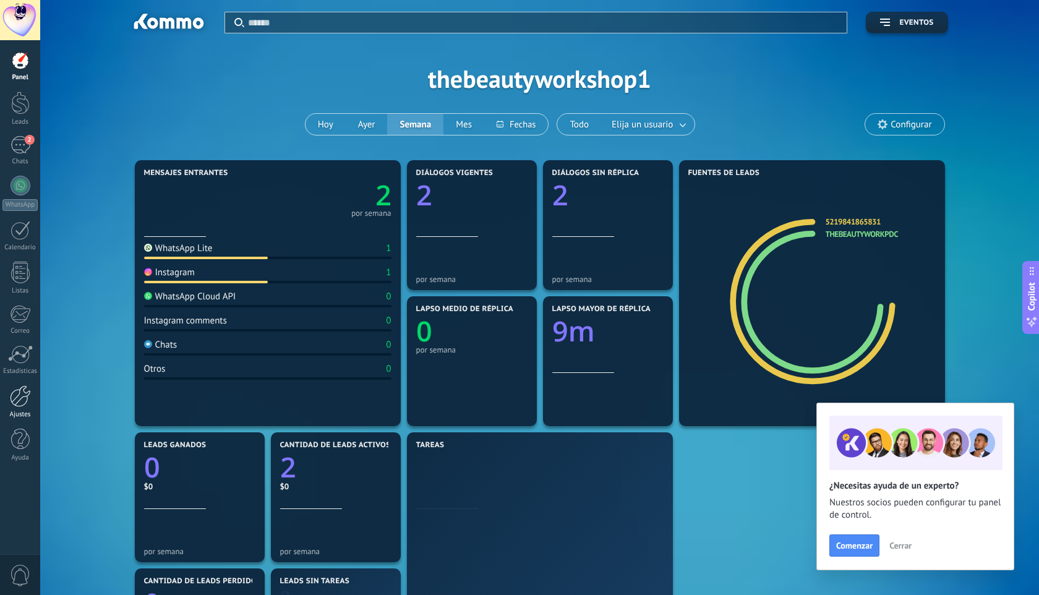
click at [21, 405] on div at bounding box center [20, 396] width 21 height 22
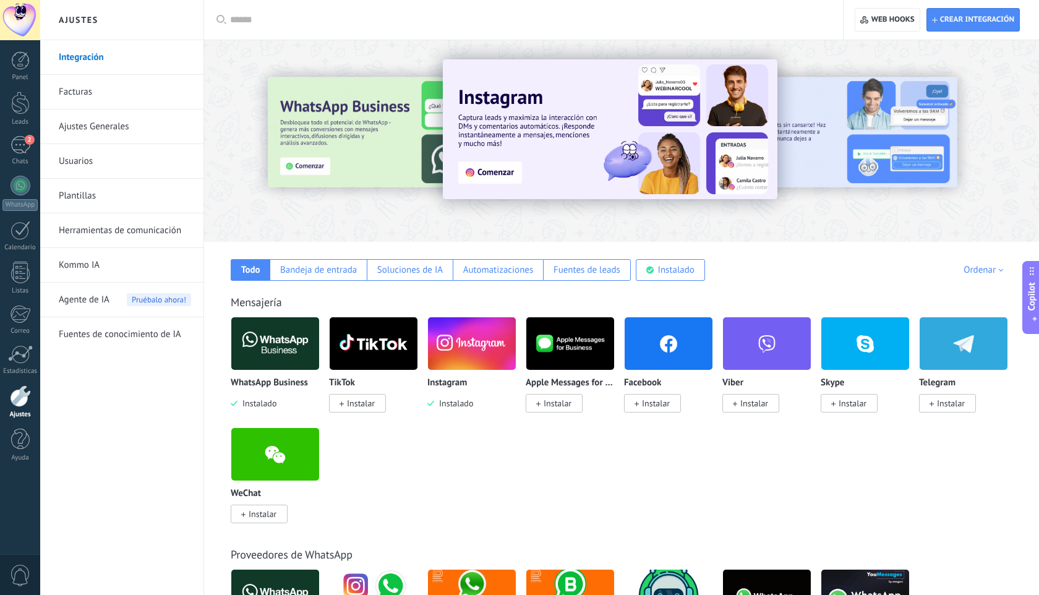
click at [661, 404] on span "Instalar" at bounding box center [656, 402] width 28 height 11
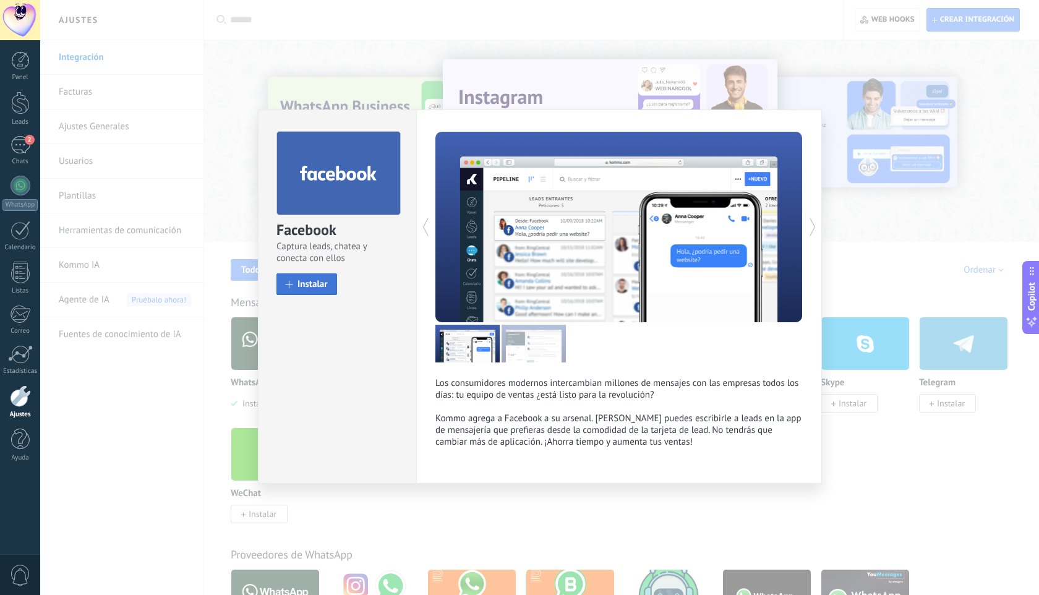
click at [306, 289] on span "Instalar" at bounding box center [312, 283] width 30 height 9
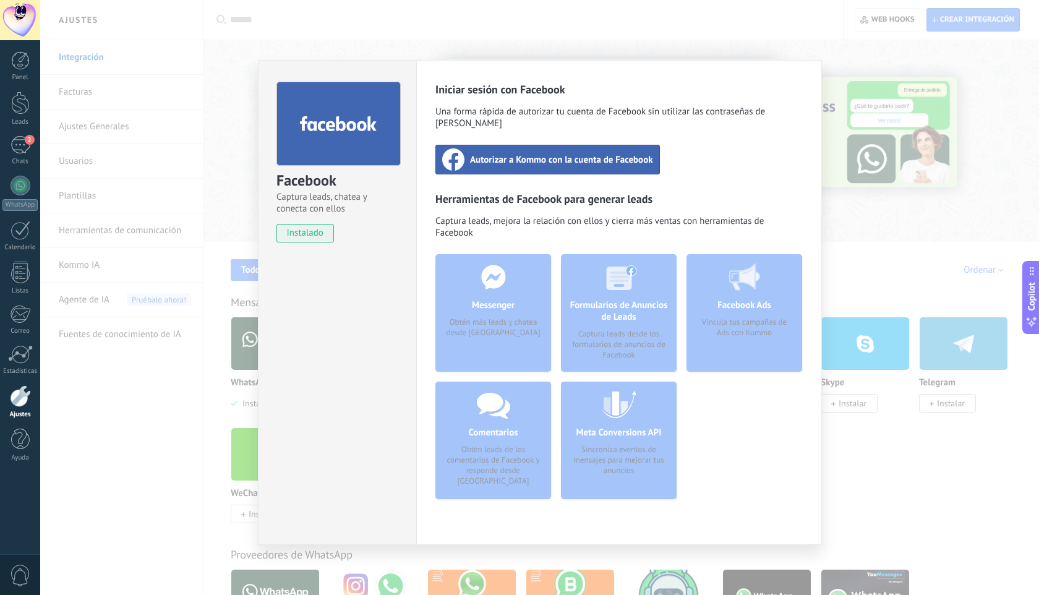
click at [515, 153] on span "Autorizar a Kommo con la cuenta de Facebook" at bounding box center [561, 159] width 183 height 12
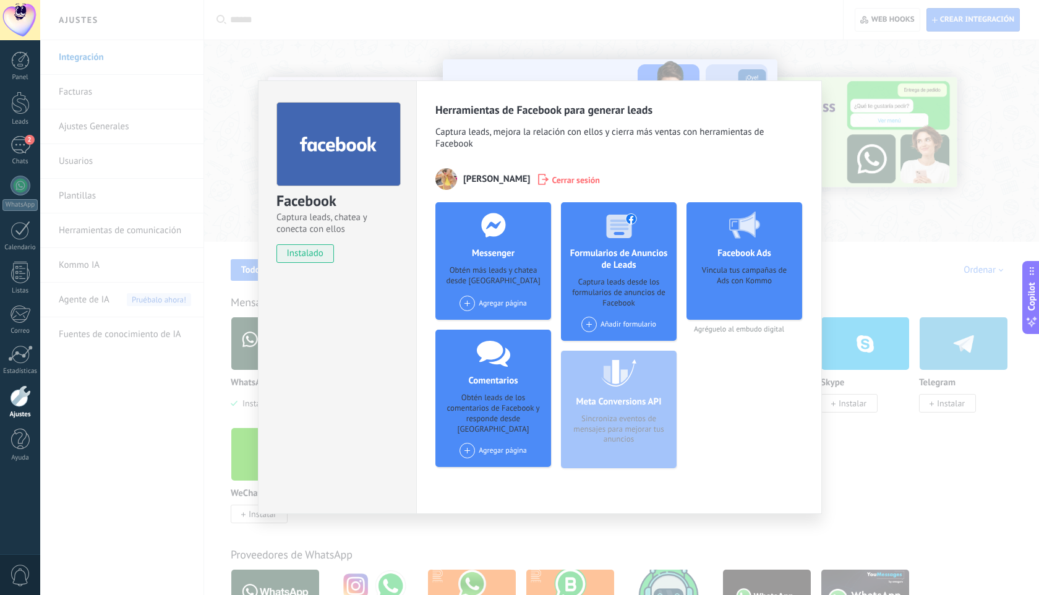
click at [876, 264] on div "Facebook Captura leads, chatea y conecta con ellos instalado Desinstalar Herram…" at bounding box center [539, 297] width 998 height 595
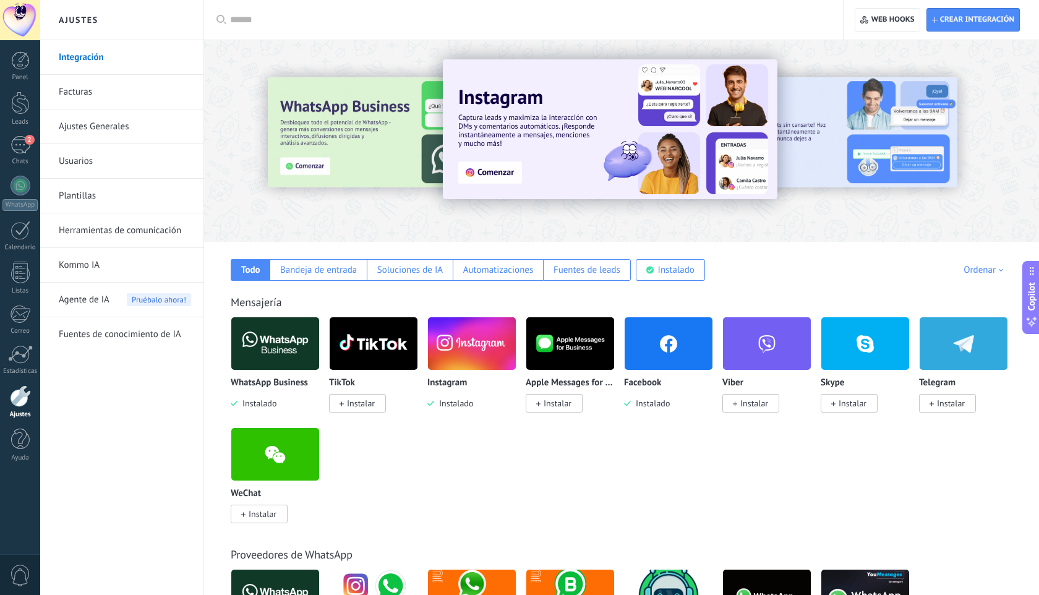
click at [362, 402] on span "Instalar" at bounding box center [361, 402] width 28 height 11
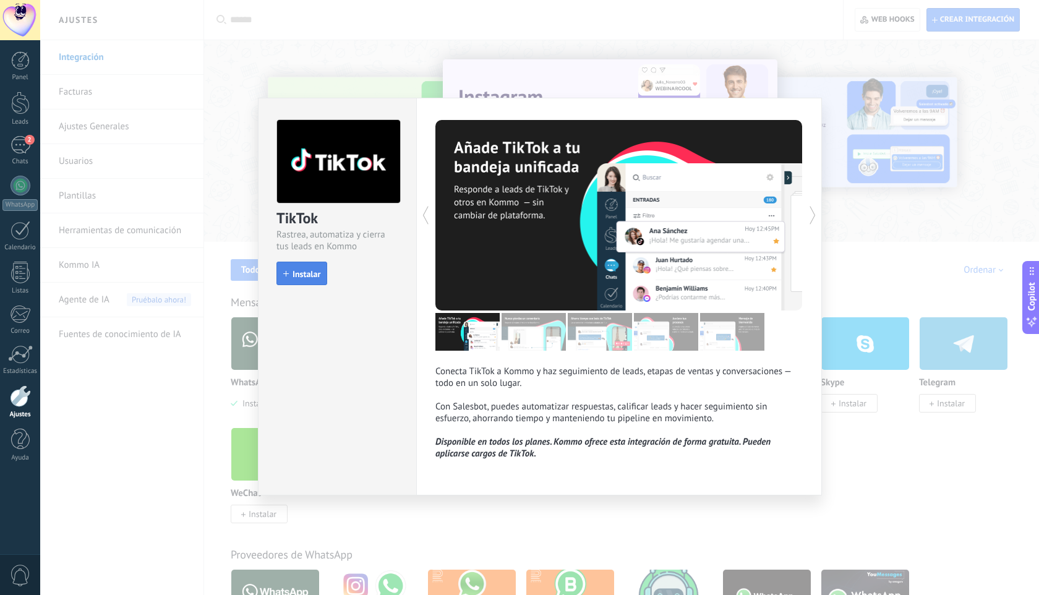
click at [315, 263] on button "Instalar" at bounding box center [301, 272] width 51 height 23
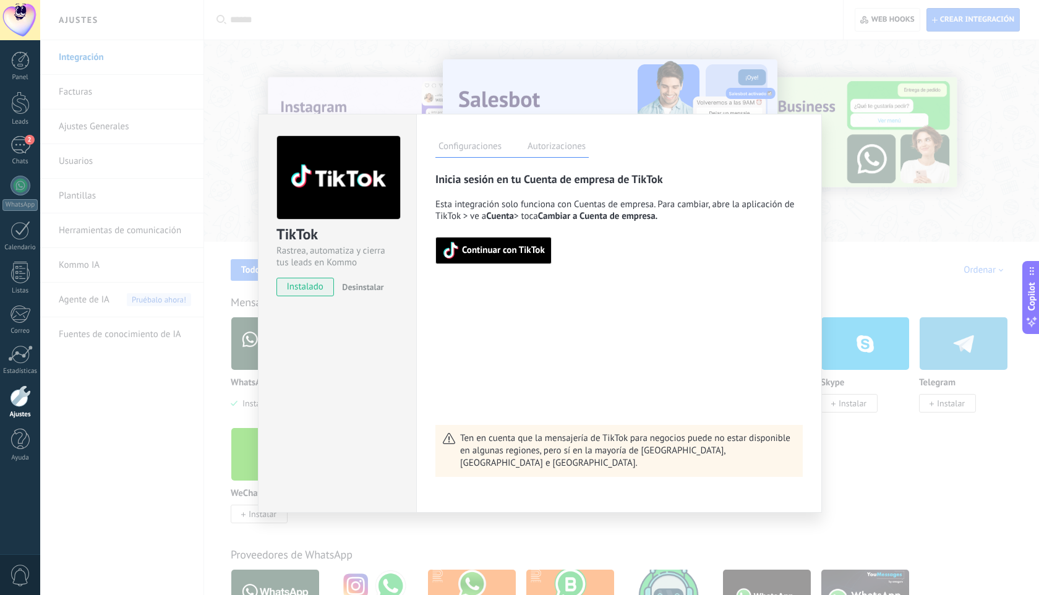
click at [506, 258] on span "Continuar con TikTok" at bounding box center [493, 250] width 103 height 17
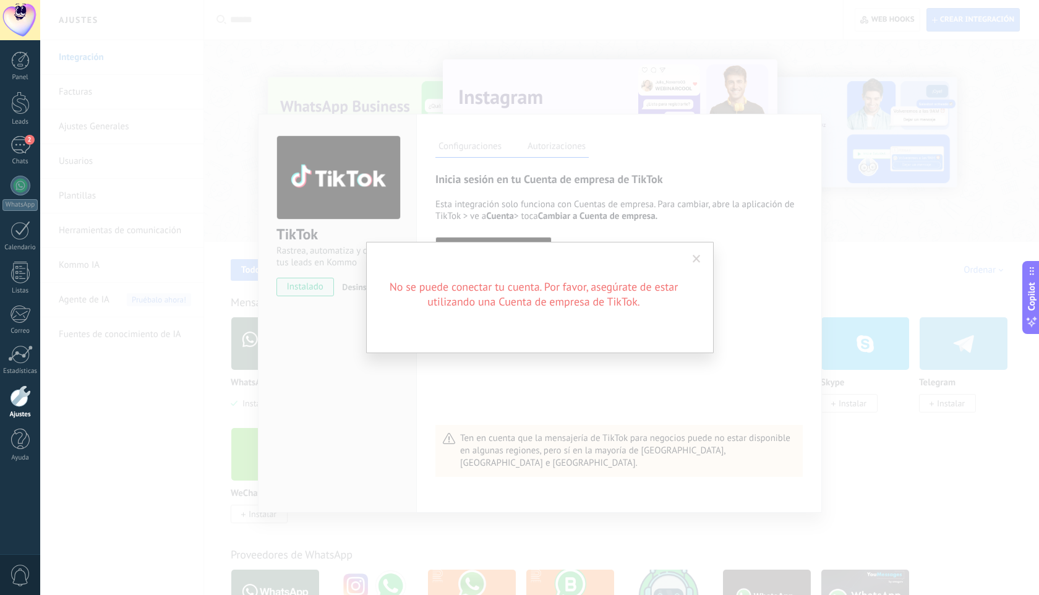
click at [533, 361] on div "No se puede conectar tu cuenta. Por favor, asegúrate de estar utilizando una Cu…" at bounding box center [539, 297] width 998 height 595
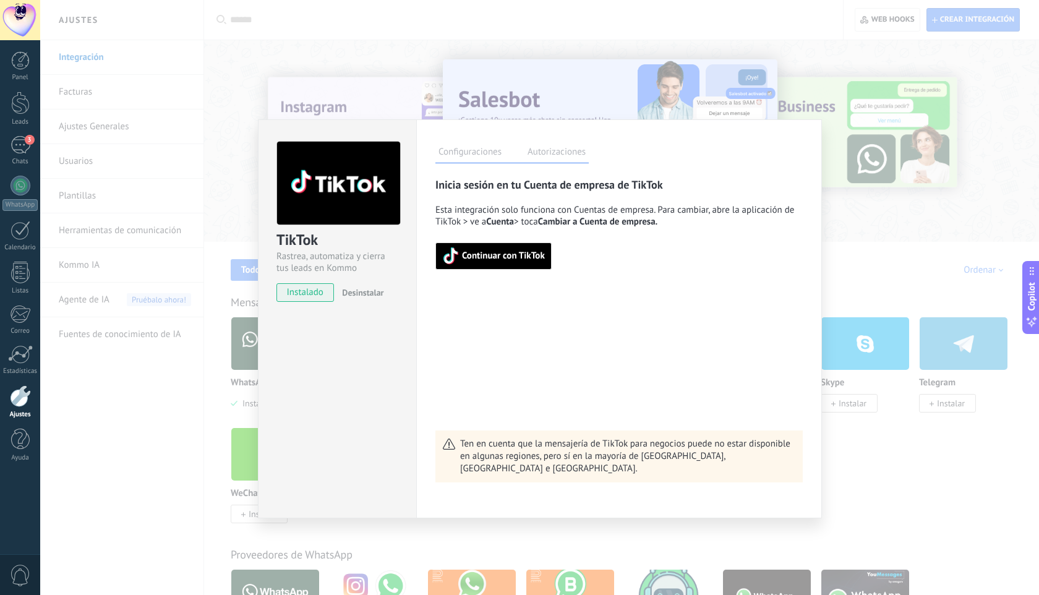
type textarea "**********"
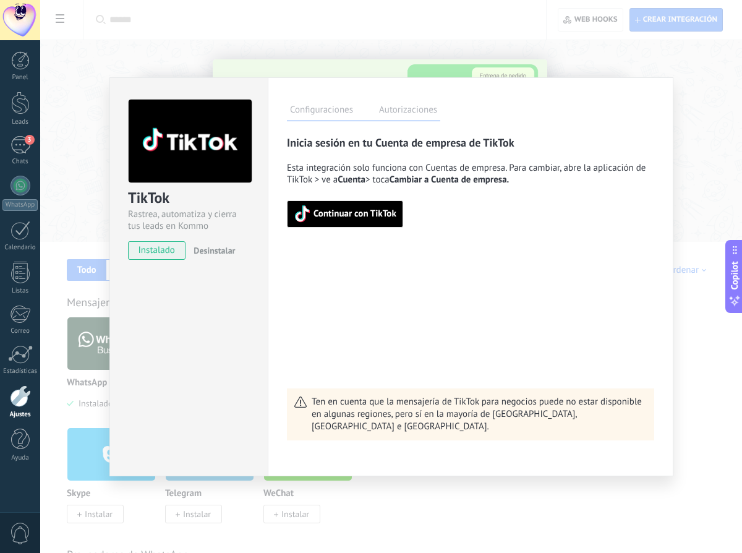
scroll to position [19, 0]
click at [363, 215] on span "Continuar con TikTok" at bounding box center [354, 214] width 83 height 9
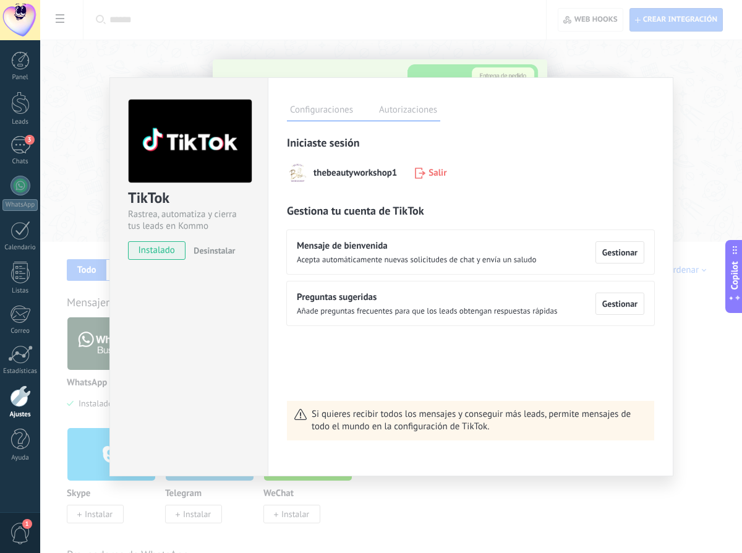
click at [679, 119] on div "TikTok Rastrea, automatiza y cierra tus leads en Kommo instalado Desinstalar Co…" at bounding box center [391, 276] width 702 height 553
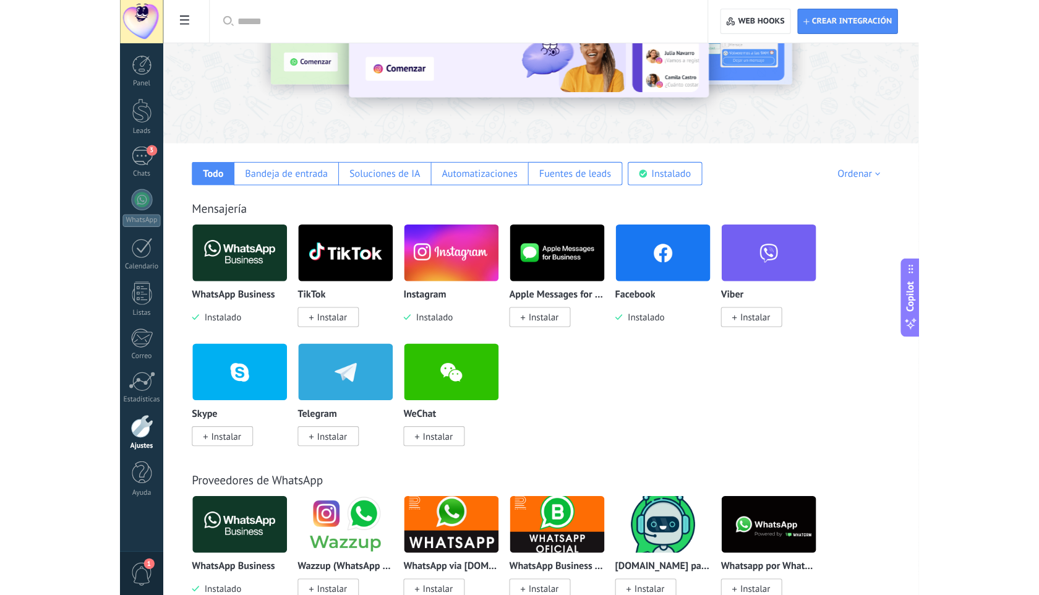
scroll to position [138, 0]
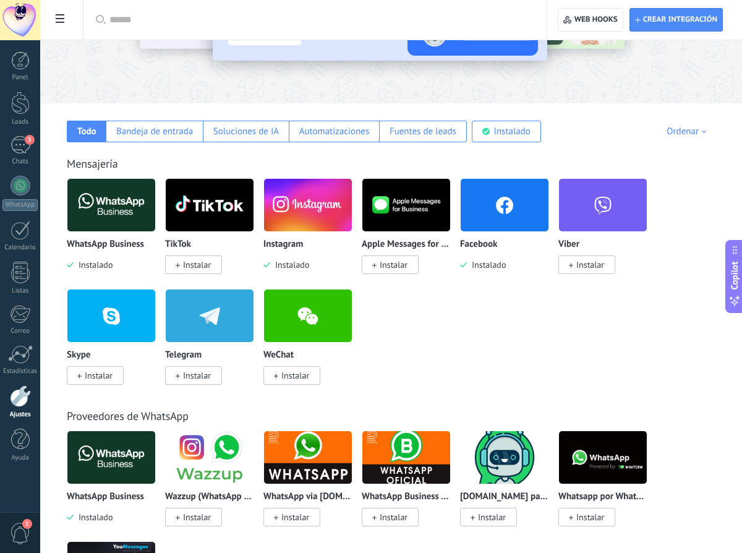
click at [193, 266] on span "Instalar" at bounding box center [197, 264] width 28 height 11
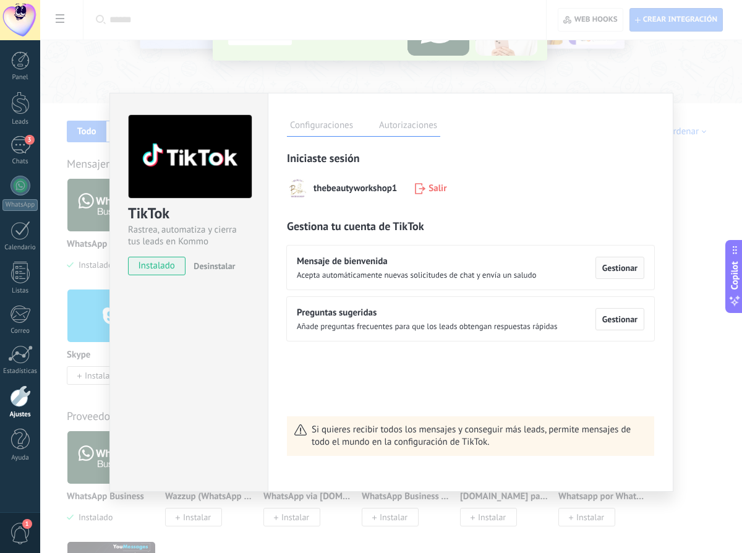
click at [627, 266] on span "Gestionar" at bounding box center [619, 267] width 35 height 9
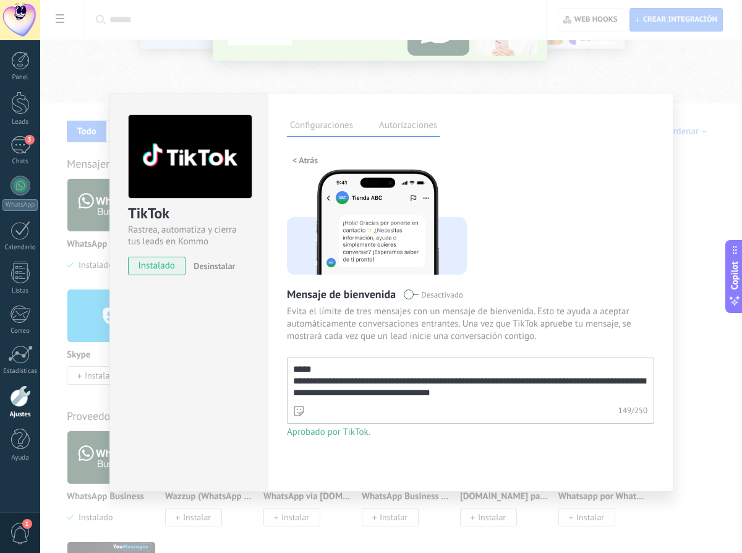
click at [438, 389] on textarea "**********" at bounding box center [468, 380] width 363 height 45
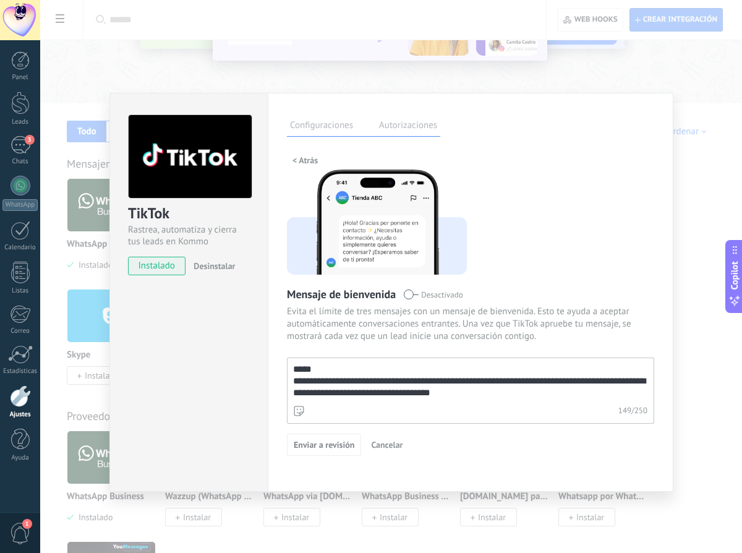
click at [480, 380] on textarea "**********" at bounding box center [468, 380] width 363 height 45
type textarea "**********"
click at [336, 453] on button "Enviar a revisión" at bounding box center [324, 444] width 74 height 22
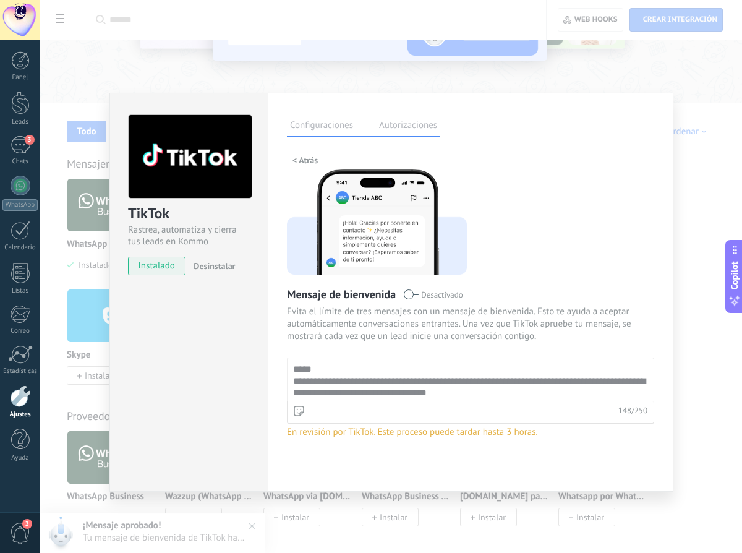
click at [407, 129] on label "Autorizaciones" at bounding box center [408, 127] width 64 height 18
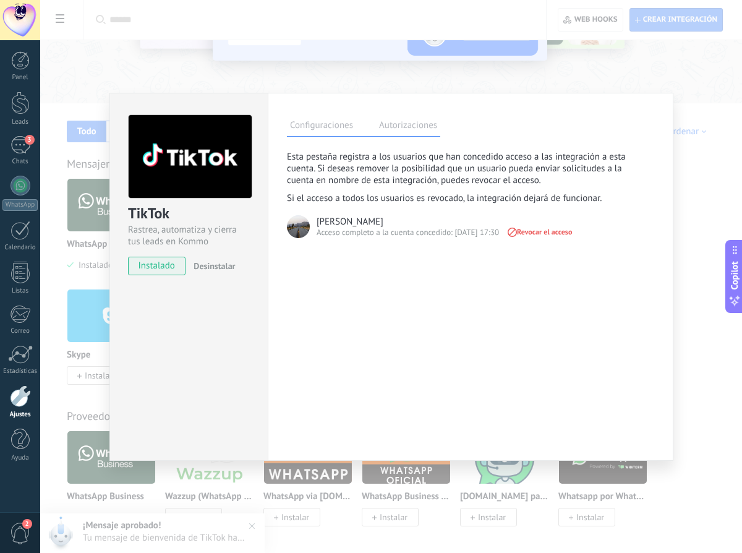
click at [326, 126] on label "Configuraciones" at bounding box center [321, 127] width 69 height 18
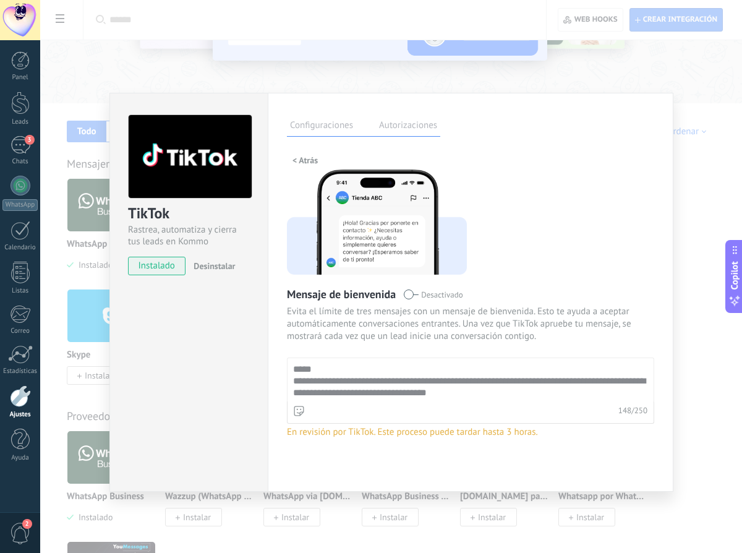
click at [111, 69] on div "**********" at bounding box center [391, 276] width 702 height 553
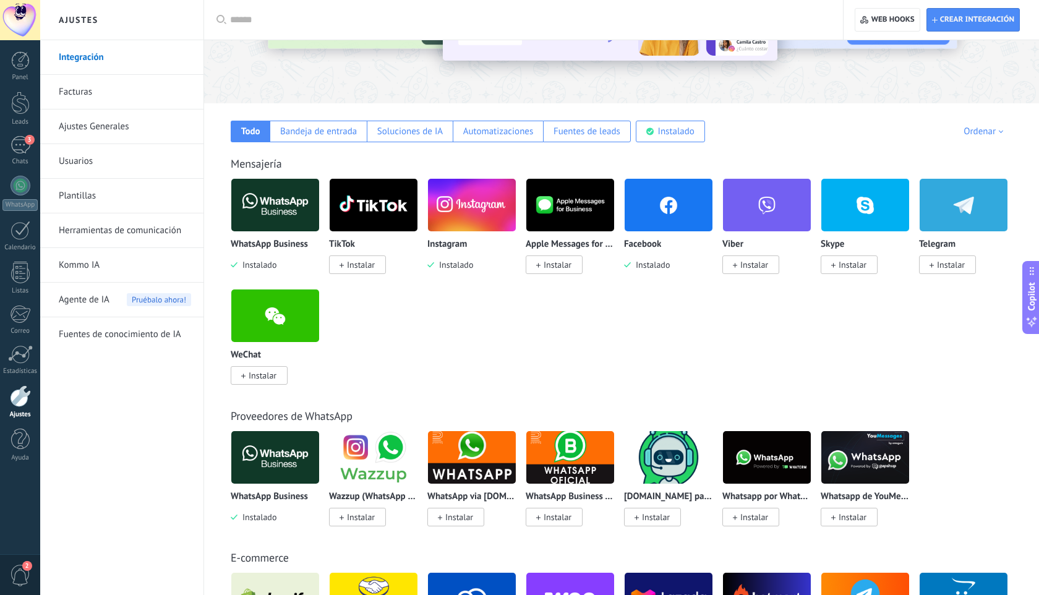
click at [948, 264] on span "Instalar" at bounding box center [951, 264] width 28 height 11
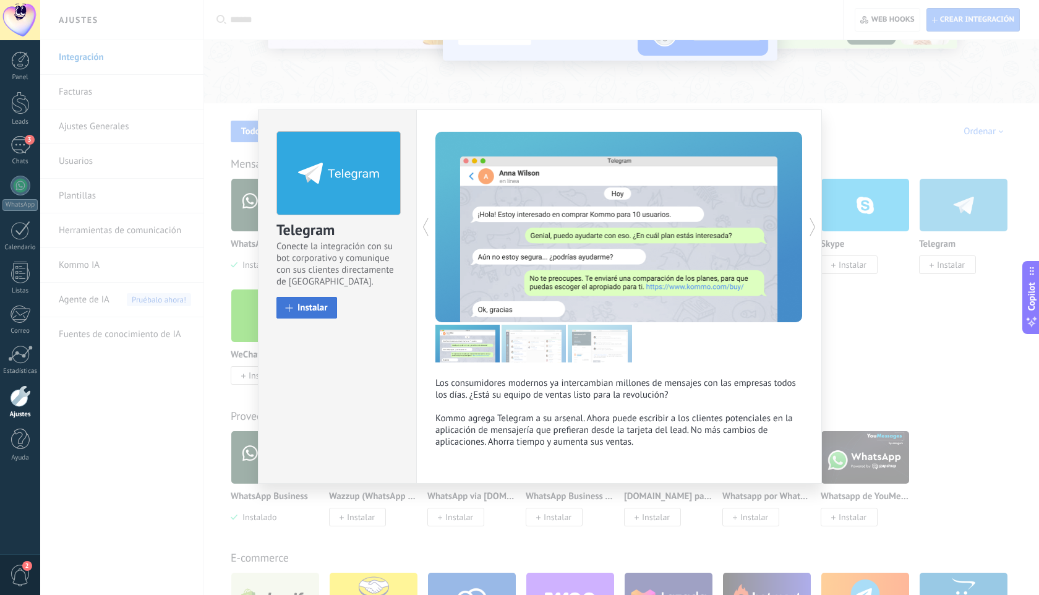
click at [317, 306] on span "Instalar" at bounding box center [312, 307] width 30 height 9
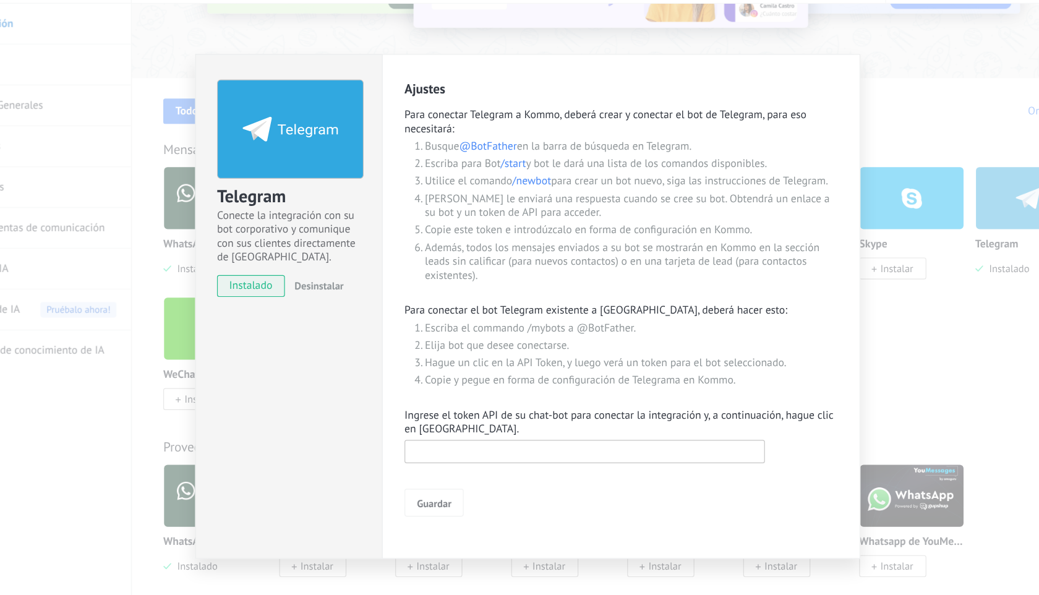
click at [504, 425] on input "text" at bounding box center [587, 420] width 305 height 20
paste input "**********"
type input "**********"
click at [460, 465] on span "Guardar" at bounding box center [460, 463] width 29 height 9
click at [498, 423] on input "text" at bounding box center [587, 420] width 305 height 20
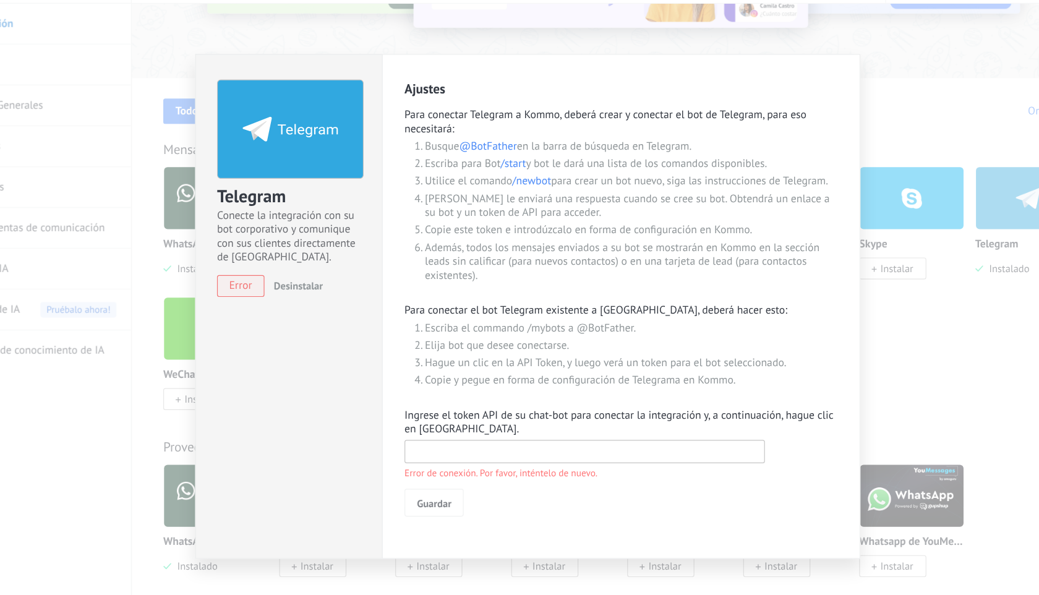
paste input "**********"
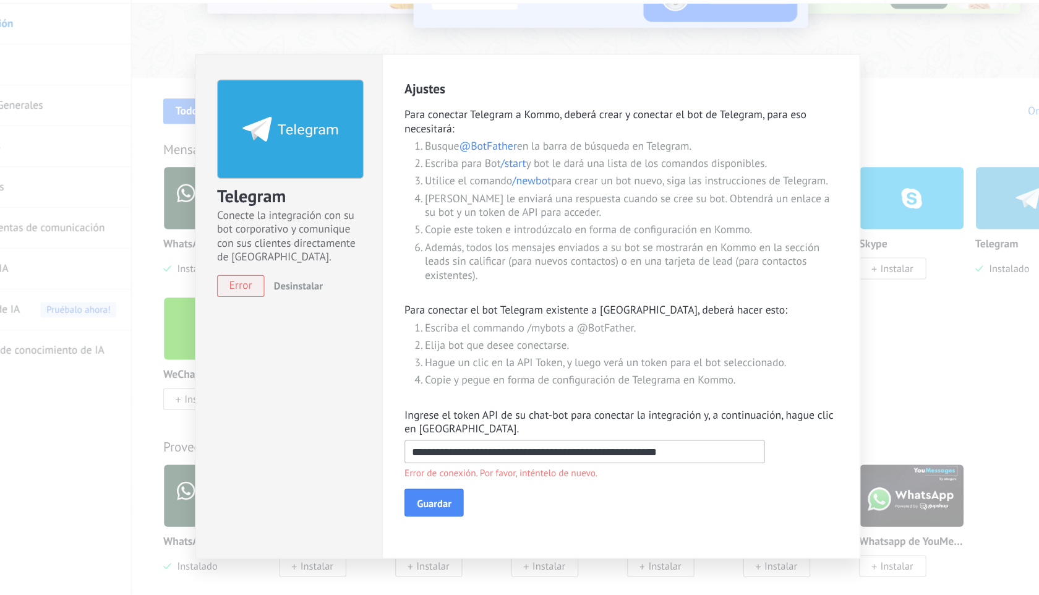
drag, startPoint x: 483, startPoint y: 420, endPoint x: 409, endPoint y: 422, distance: 74.2
click at [409, 422] on div "Telegram Conecte la integración con su bot corporativo y comunique con sus clie…" at bounding box center [540, 297] width 564 height 428
type input "**********"
click at [454, 461] on span "Guardar" at bounding box center [460, 463] width 29 height 9
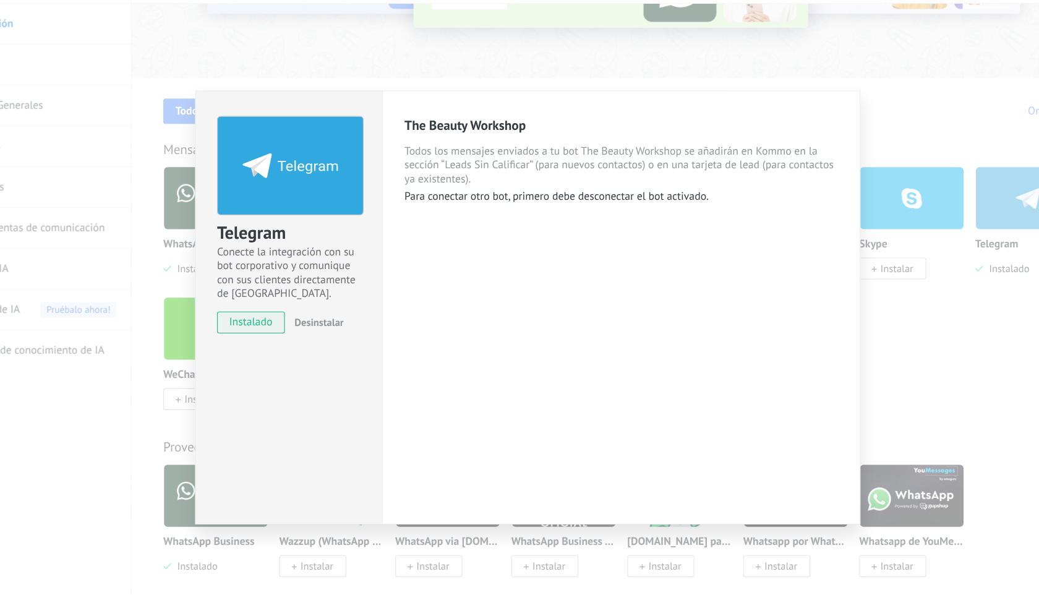
click at [836, 262] on div "Telegram Conecte la integración con su bot corporativo y comunique con sus clie…" at bounding box center [539, 297] width 998 height 595
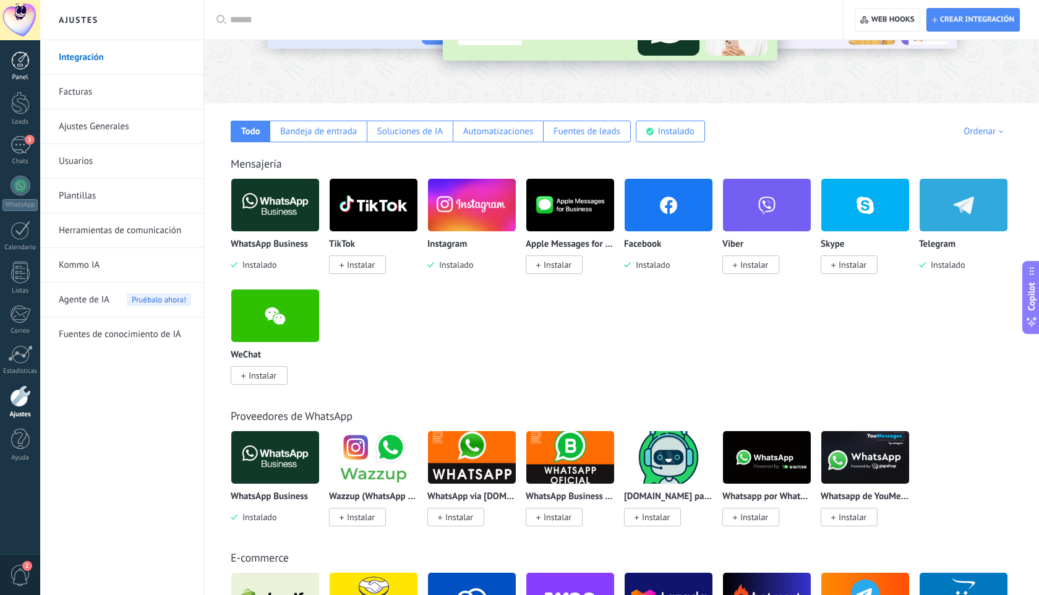
click at [15, 74] on div "Panel" at bounding box center [20, 78] width 36 height 8
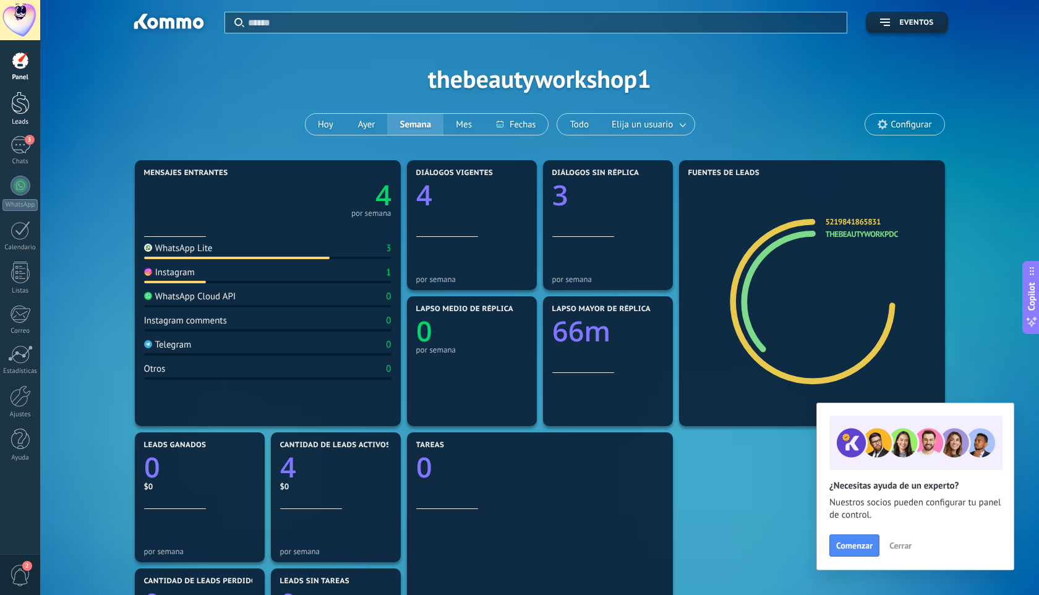
click at [20, 100] on div at bounding box center [20, 102] width 19 height 23
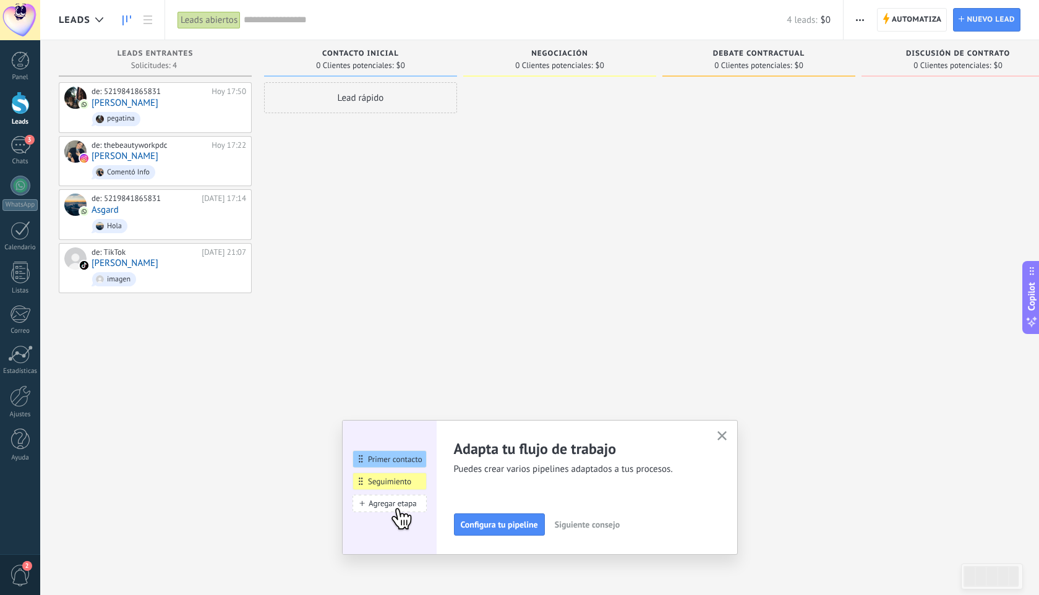
click at [226, 393] on div "de: 5219841865831 [DATE] 17:50 [PERSON_NAME] pegatina de: thebeautyworkpdc [DAT…" at bounding box center [155, 298] width 193 height 433
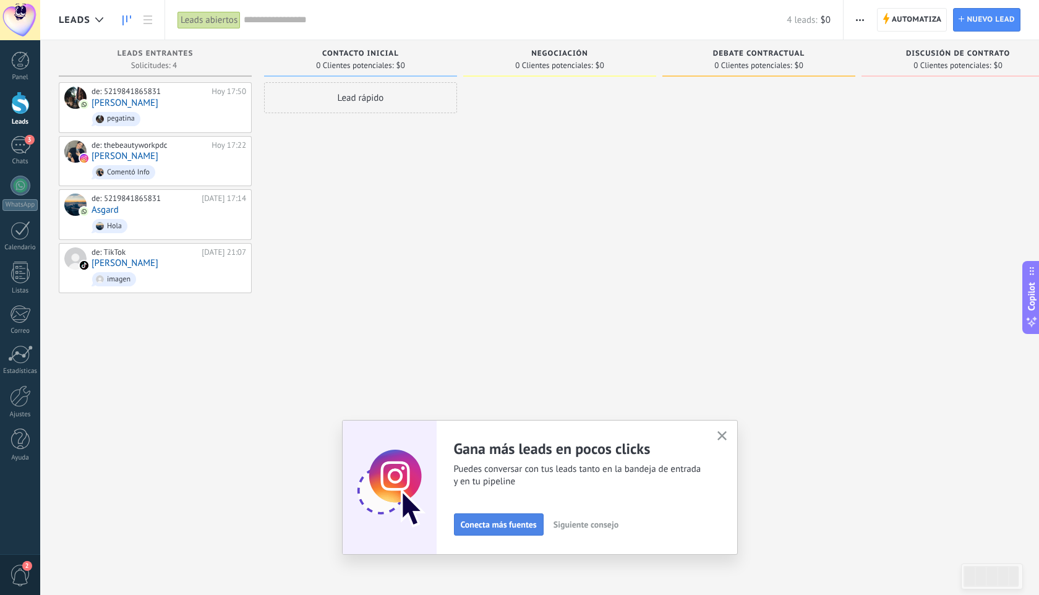
click at [513, 524] on span "Conecta más fuentes" at bounding box center [499, 524] width 76 height 9
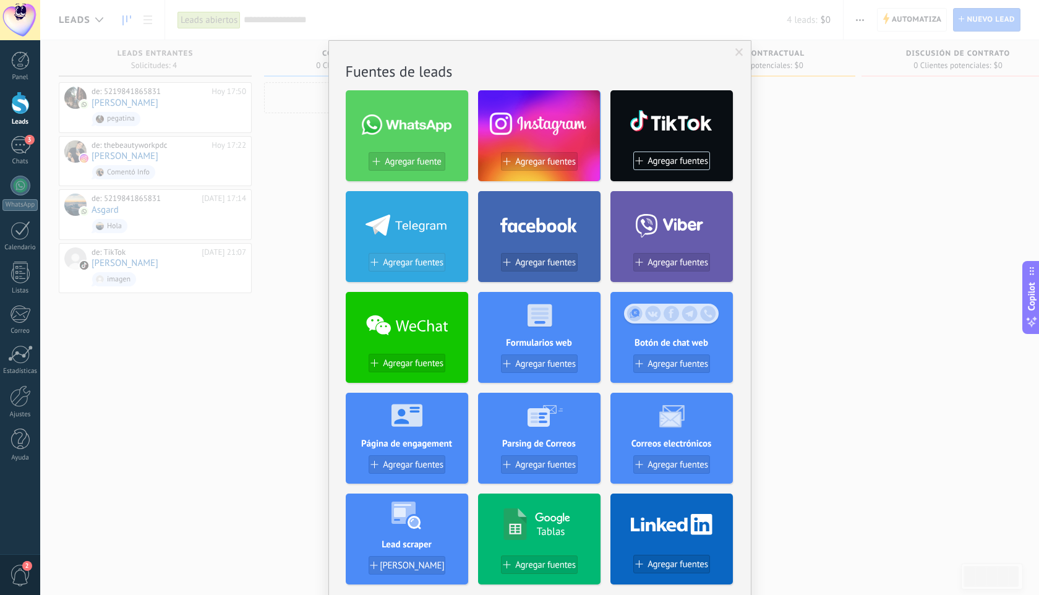
click at [416, 266] on span "Agregar fuentes" at bounding box center [413, 262] width 61 height 11
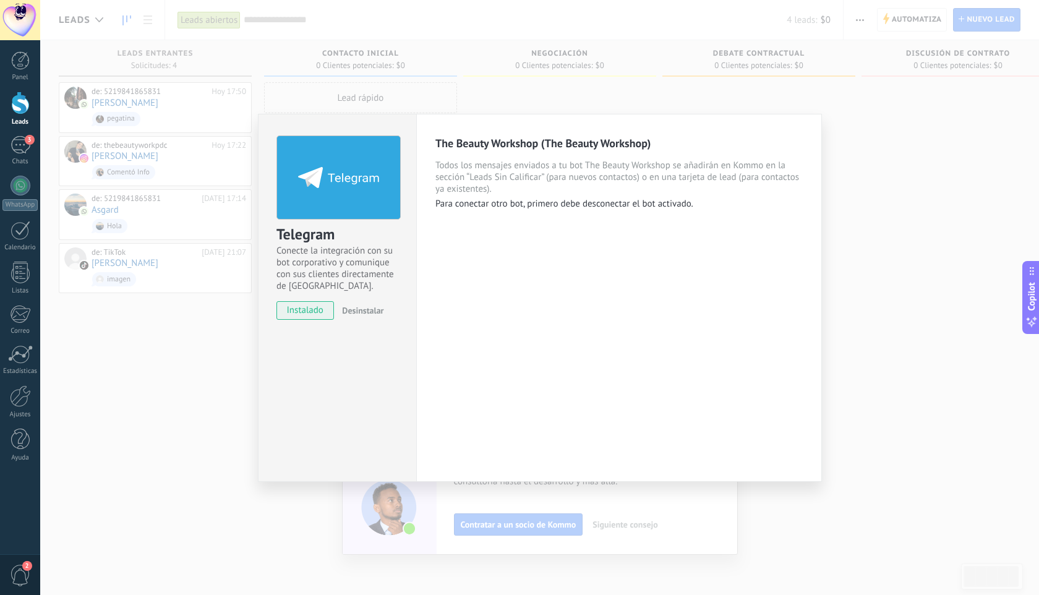
click at [661, 185] on span "Todos los mensajes enviados a tu bot The Beauty Workshop se añadirán en Kommo e…" at bounding box center [618, 176] width 367 height 35
click at [882, 279] on div "Telegram Conecte la integración con su bot corporativo y comunique con sus clie…" at bounding box center [539, 297] width 998 height 595
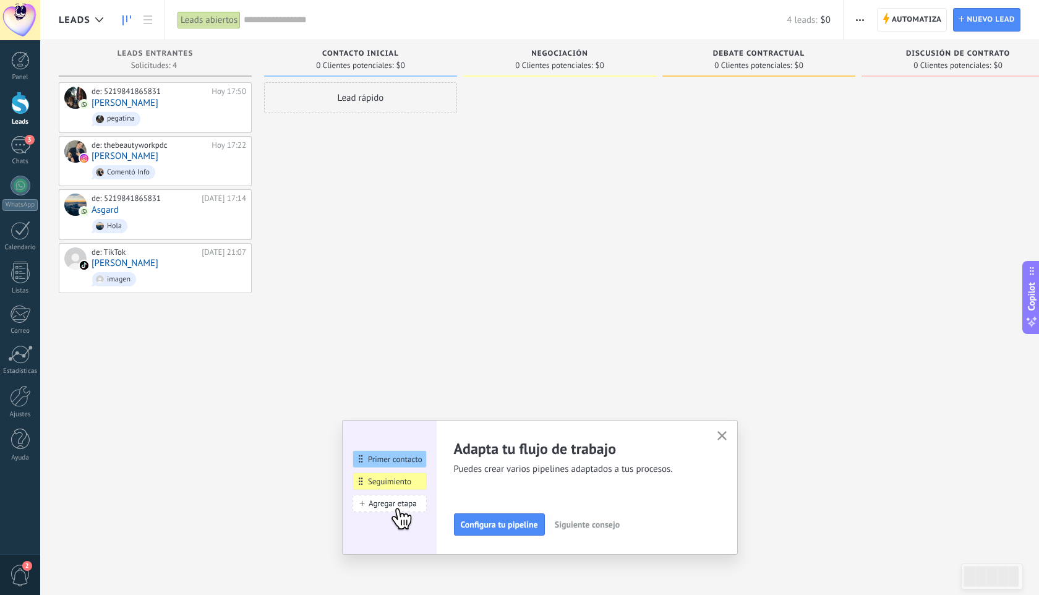
click at [722, 436] on use "button" at bounding box center [721, 435] width 9 height 9
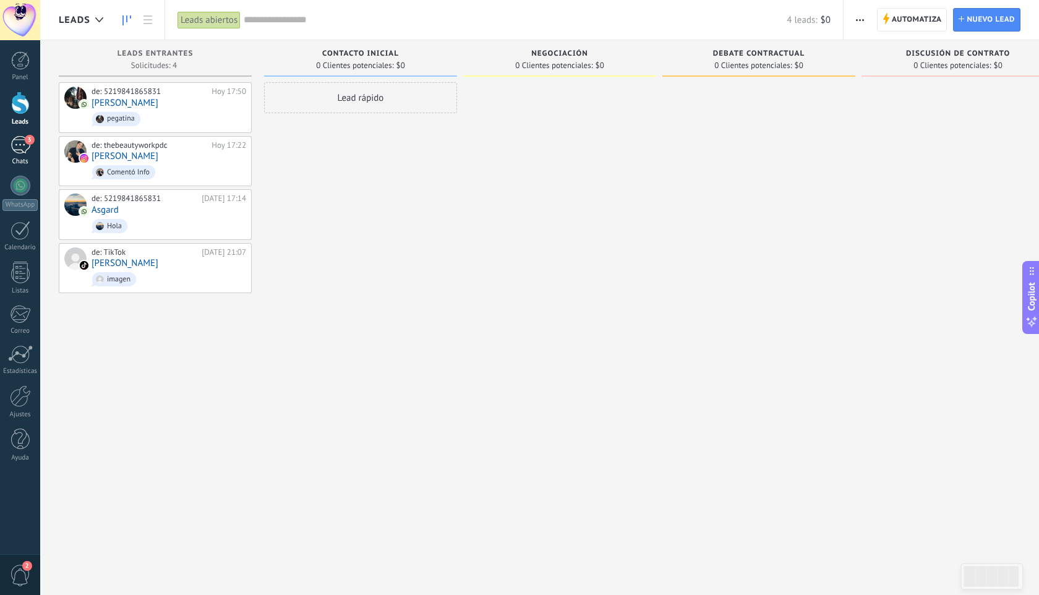
click at [18, 137] on div "3" at bounding box center [21, 145] width 20 height 18
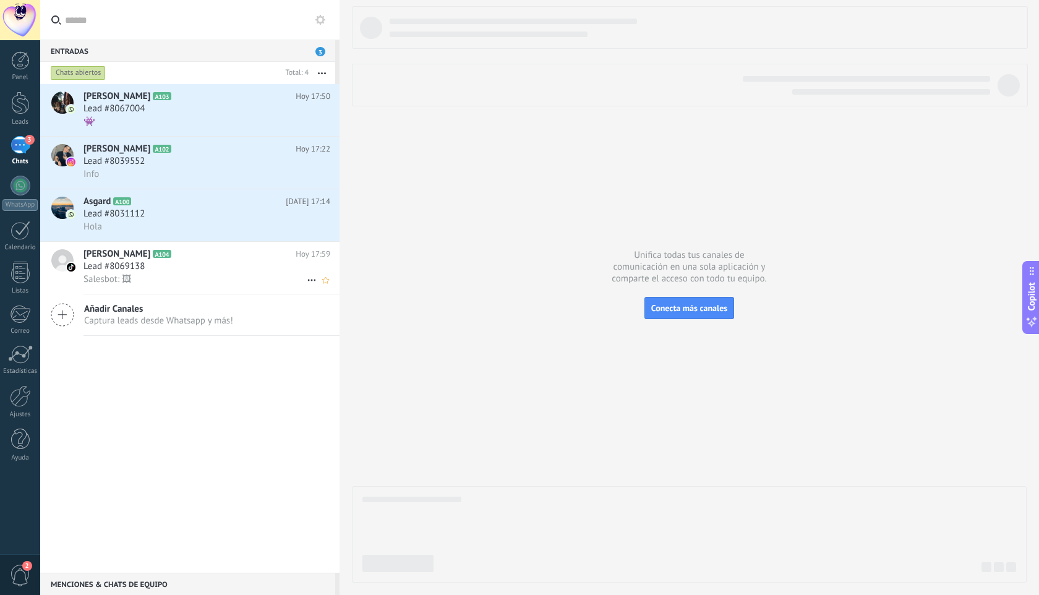
click at [149, 266] on h3 "Lead #8069138" at bounding box center [116, 266] width 67 height 12
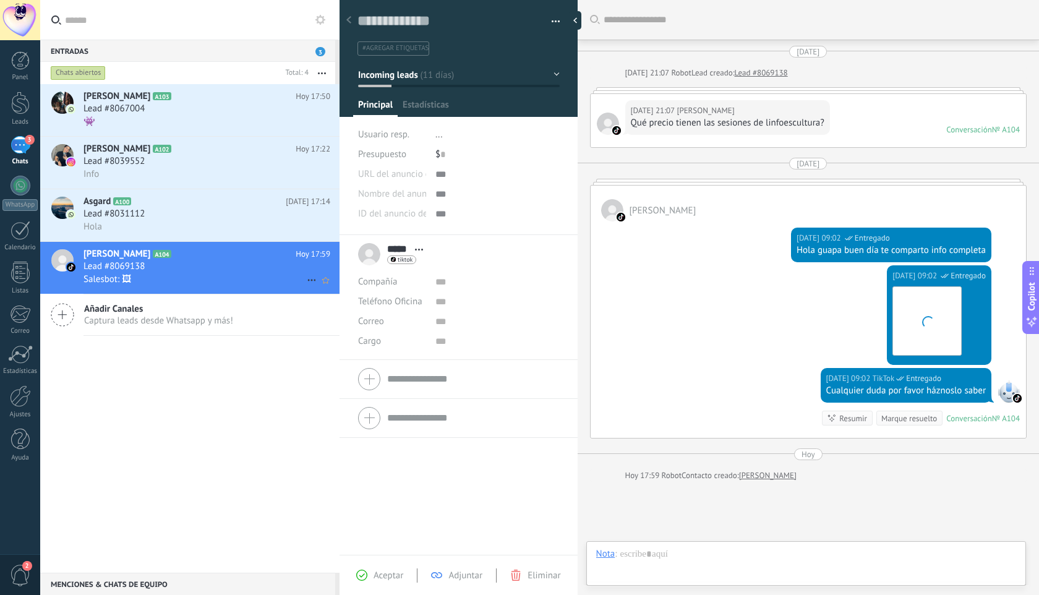
scroll to position [101, 0]
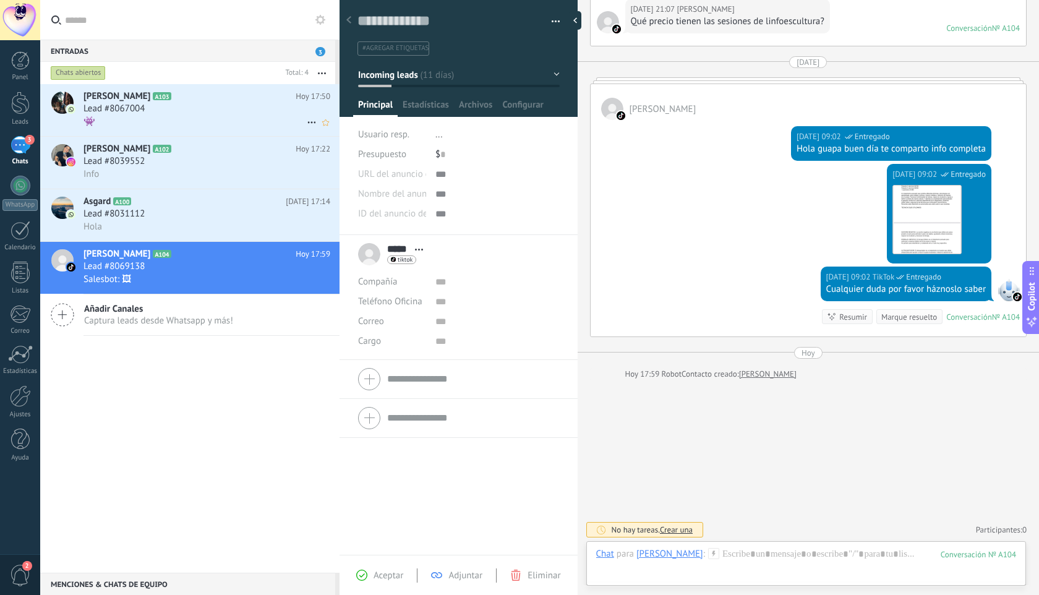
click at [148, 103] on h3 "Lead #8067004" at bounding box center [116, 109] width 67 height 12
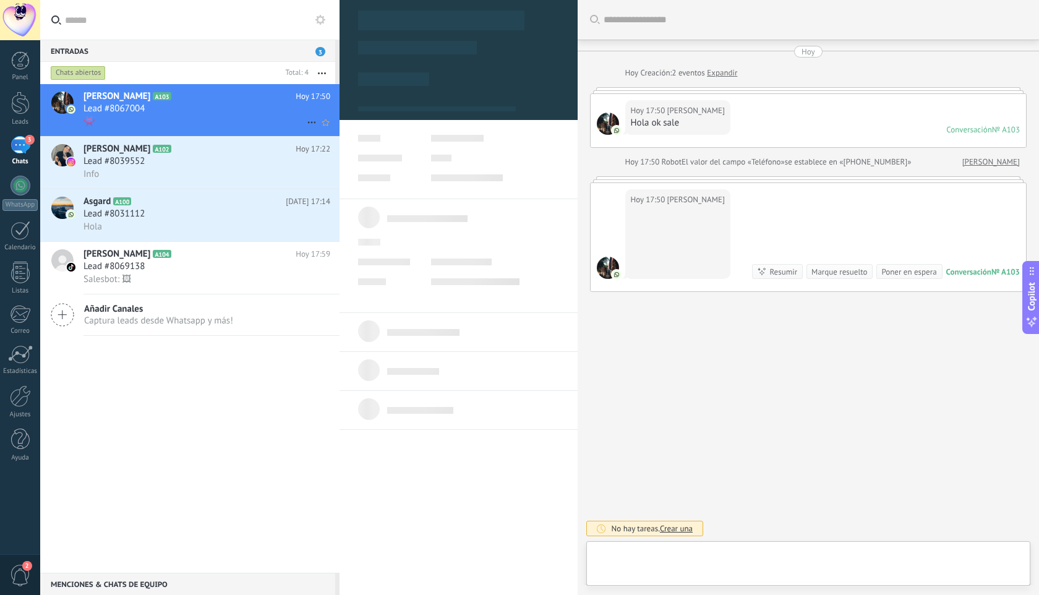
scroll to position [19, 0]
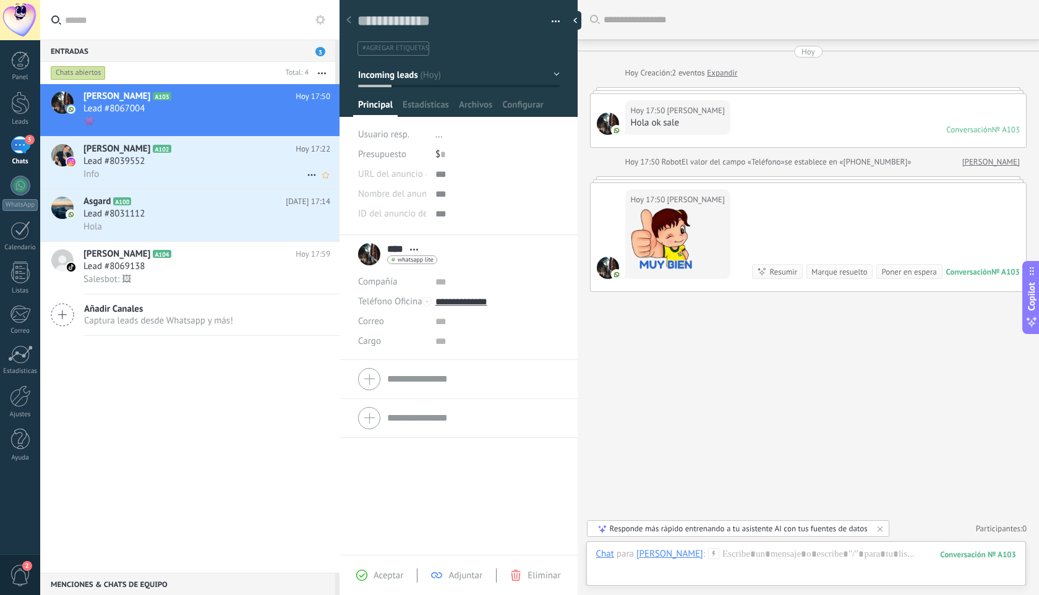
click at [147, 166] on h3 "Lead #8039552" at bounding box center [116, 161] width 67 height 12
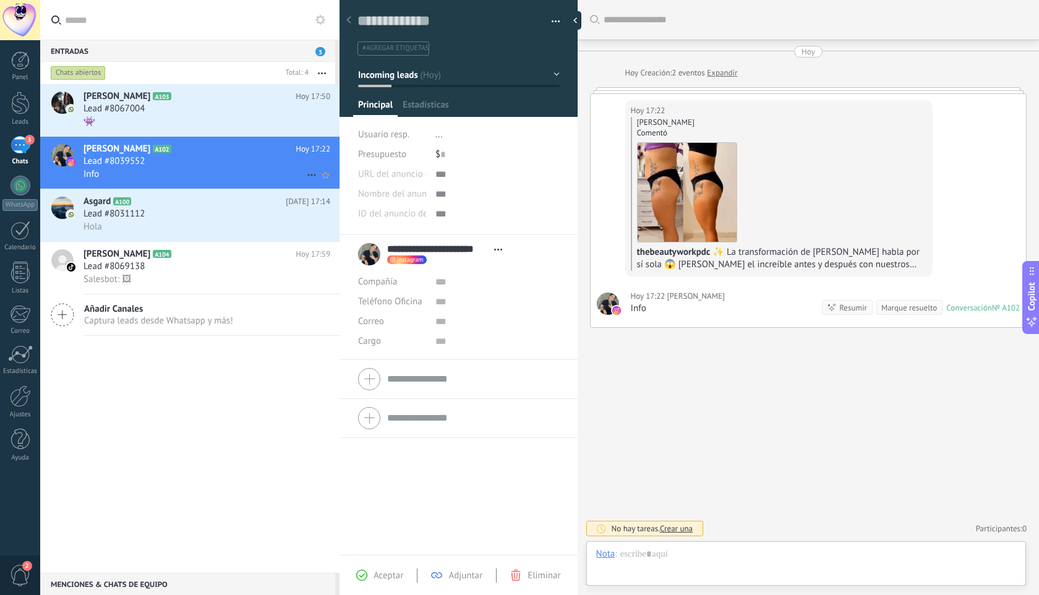
scroll to position [19, 0]
click at [163, 207] on h2 "Asgard A100" at bounding box center [184, 201] width 202 height 12
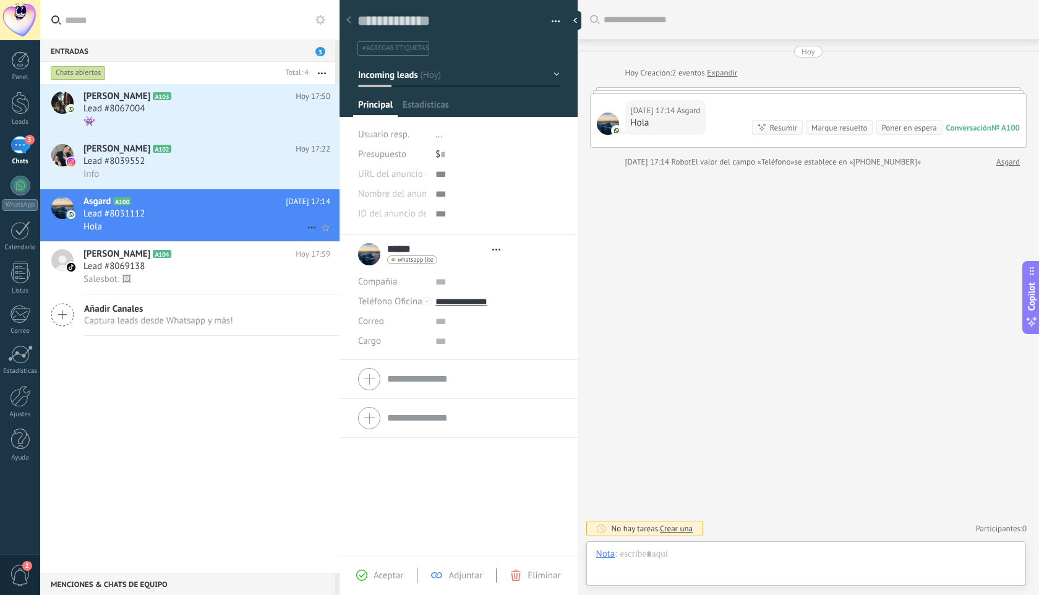
scroll to position [19, 0]
click at [28, 140] on span "3" at bounding box center [30, 140] width 10 height 10
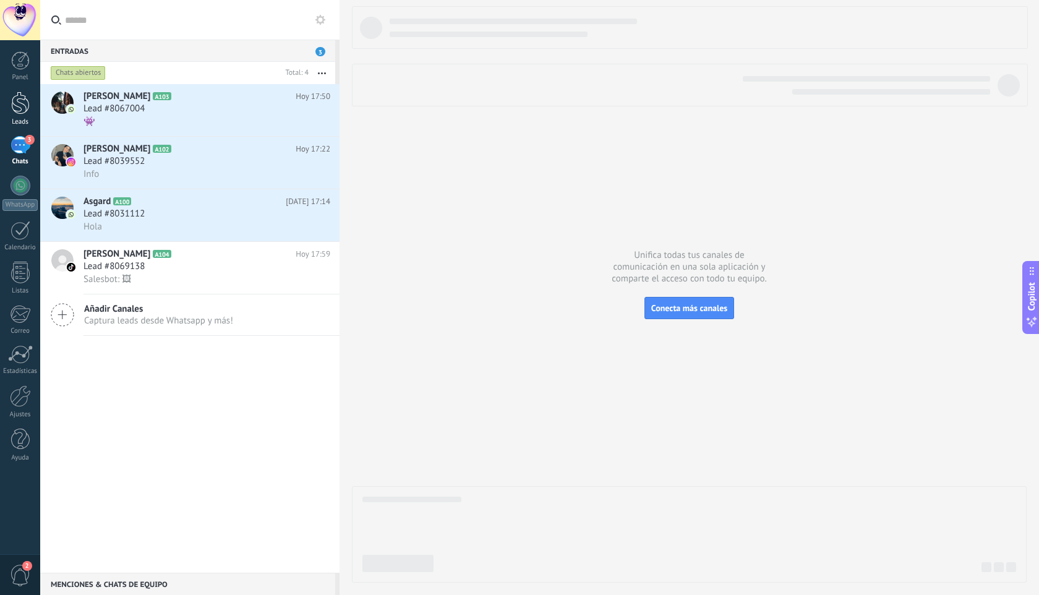
click at [15, 104] on div at bounding box center [20, 102] width 19 height 23
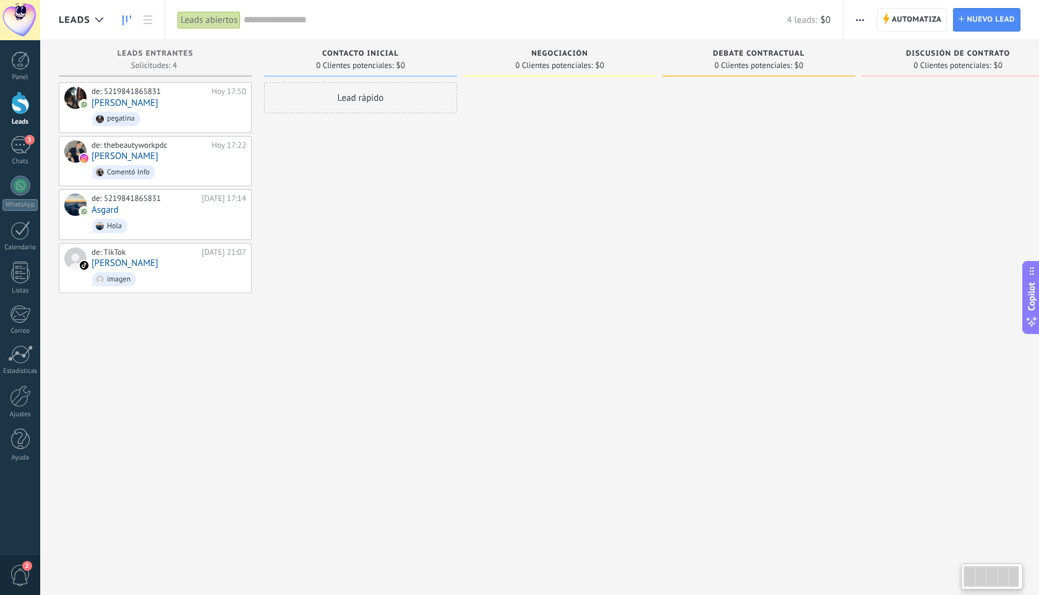
type textarea "**********"
